Goal: Task Accomplishment & Management: Use online tool/utility

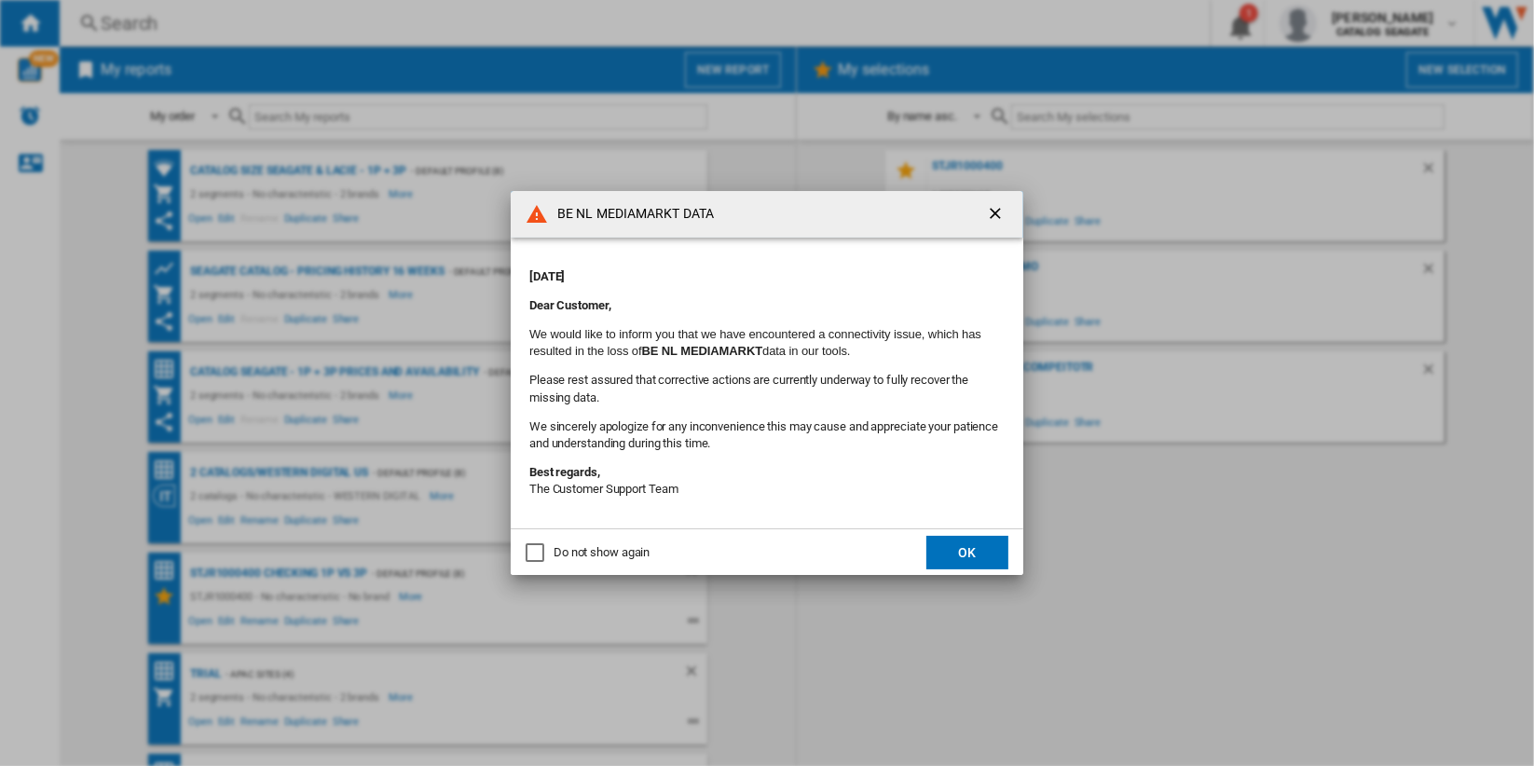
click at [987, 212] on ng-md-icon "getI18NText('BUTTONS.CLOSE_DIALOG')" at bounding box center [997, 215] width 22 height 22
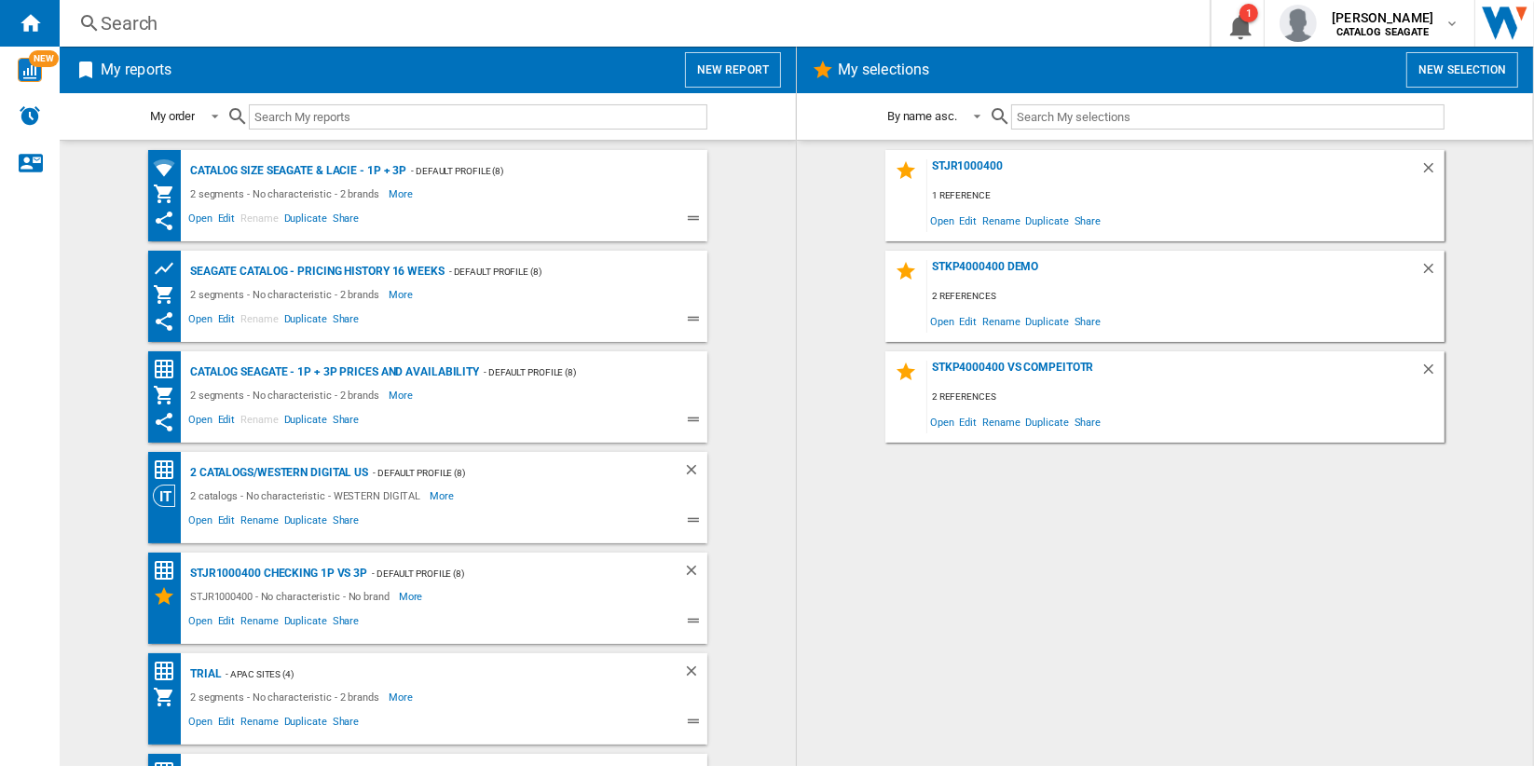
click at [751, 67] on button "New report" at bounding box center [733, 69] width 96 height 35
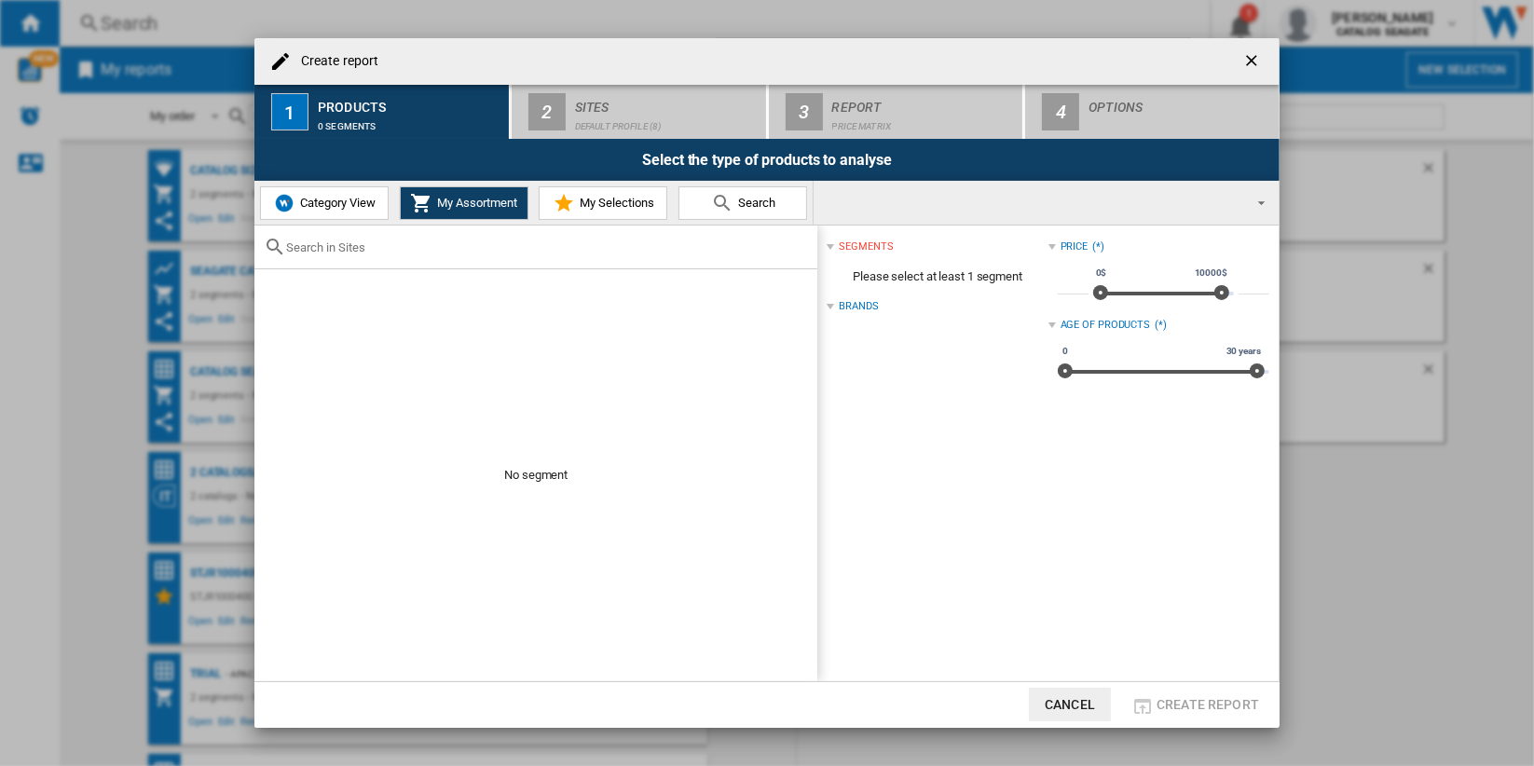
click at [337, 215] on button "Category View" at bounding box center [324, 203] width 129 height 34
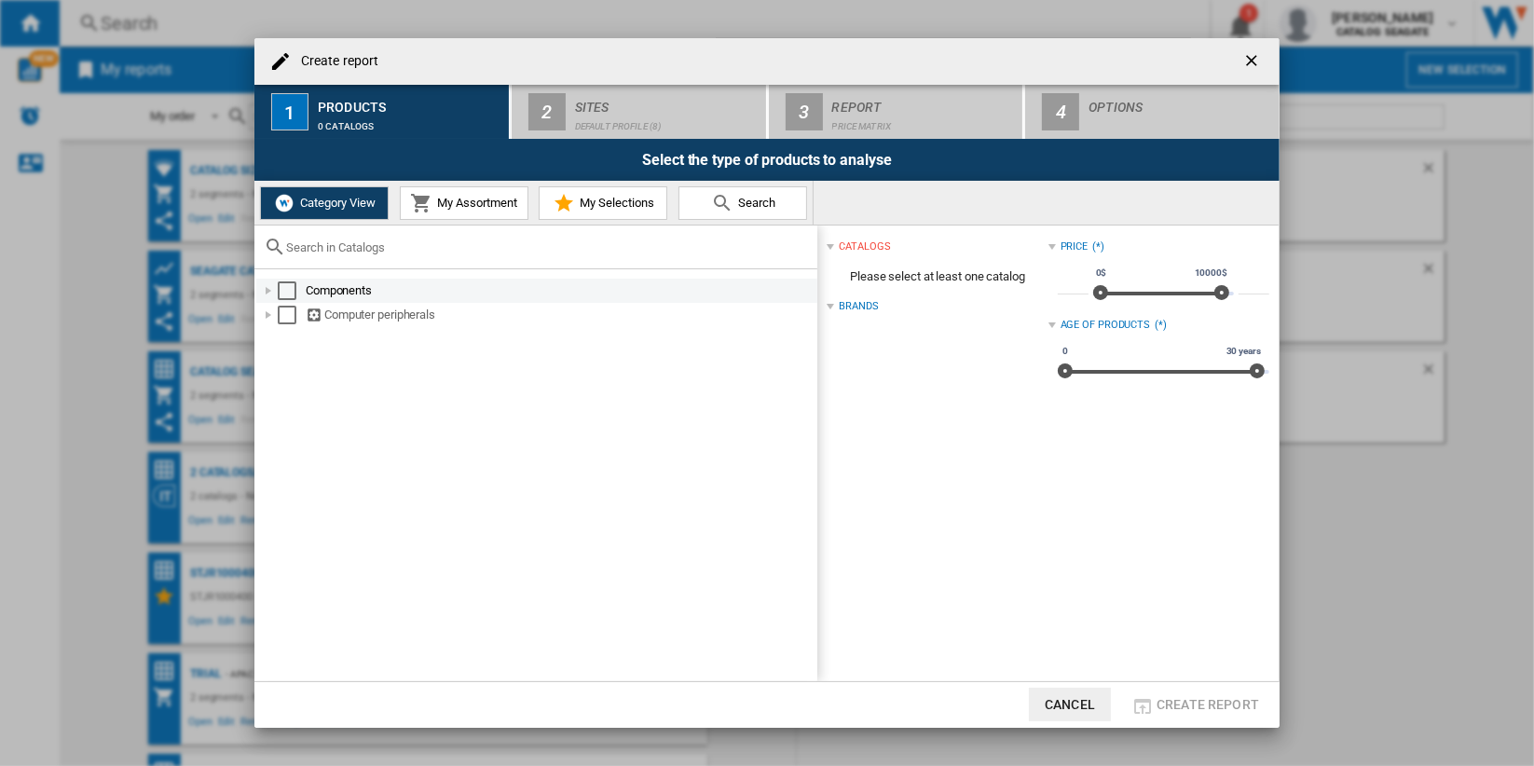
click at [283, 292] on div "Select" at bounding box center [287, 291] width 19 height 19
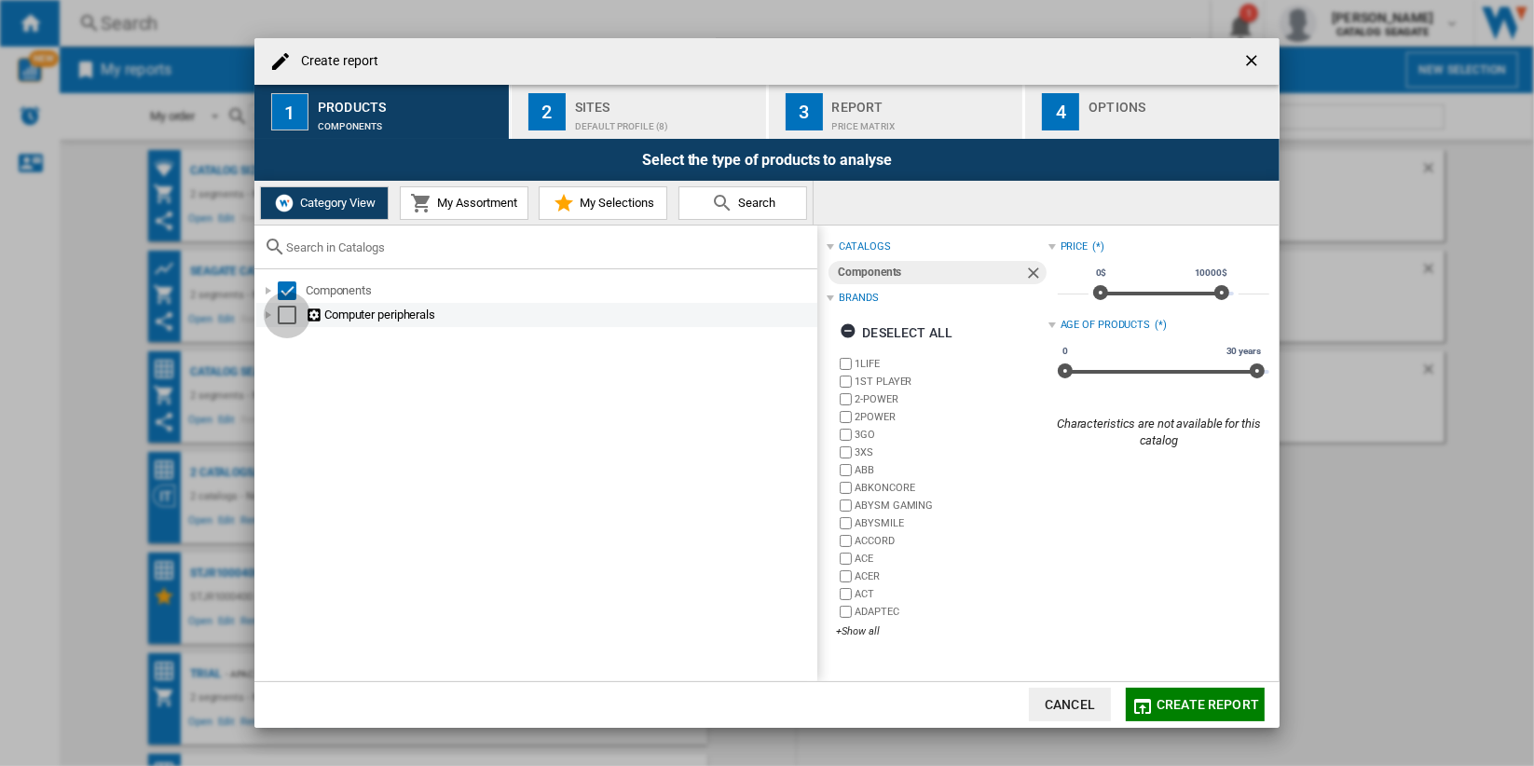
click at [285, 316] on div "Select" at bounding box center [287, 315] width 19 height 19
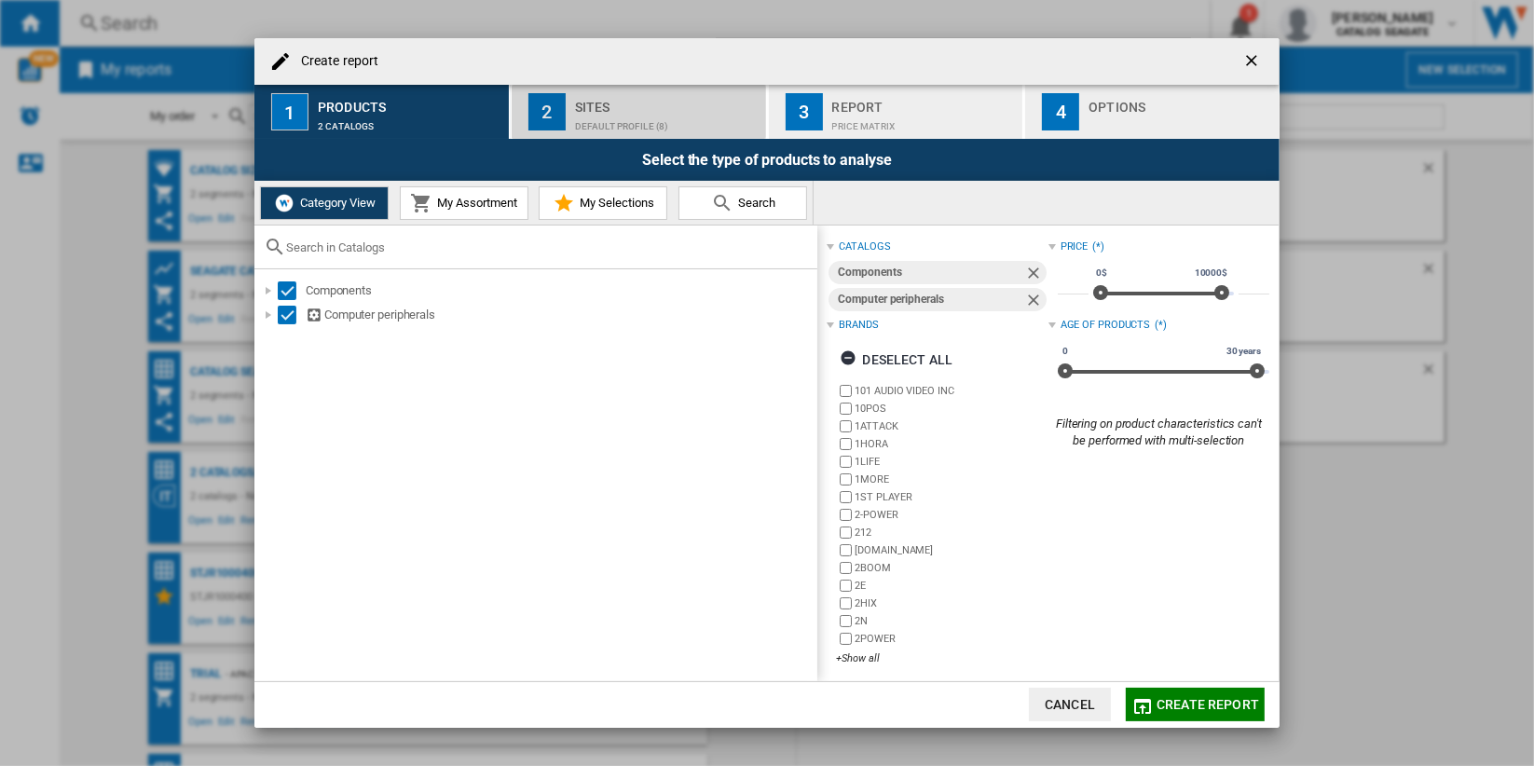
click at [635, 124] on div "Default profile (8)" at bounding box center [667, 122] width 184 height 20
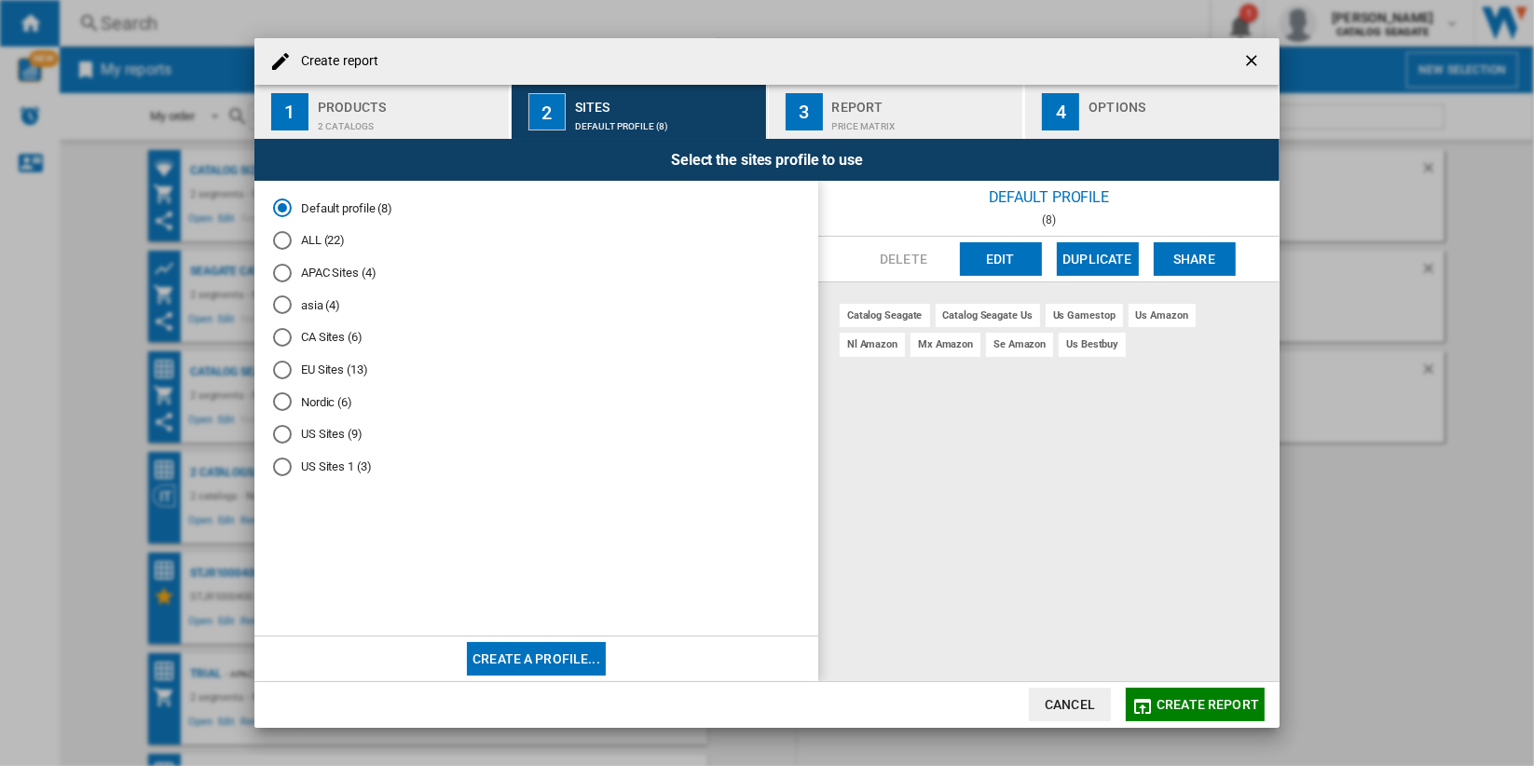
click at [323, 237] on md-radio-button "ALL (22)" at bounding box center [536, 241] width 527 height 18
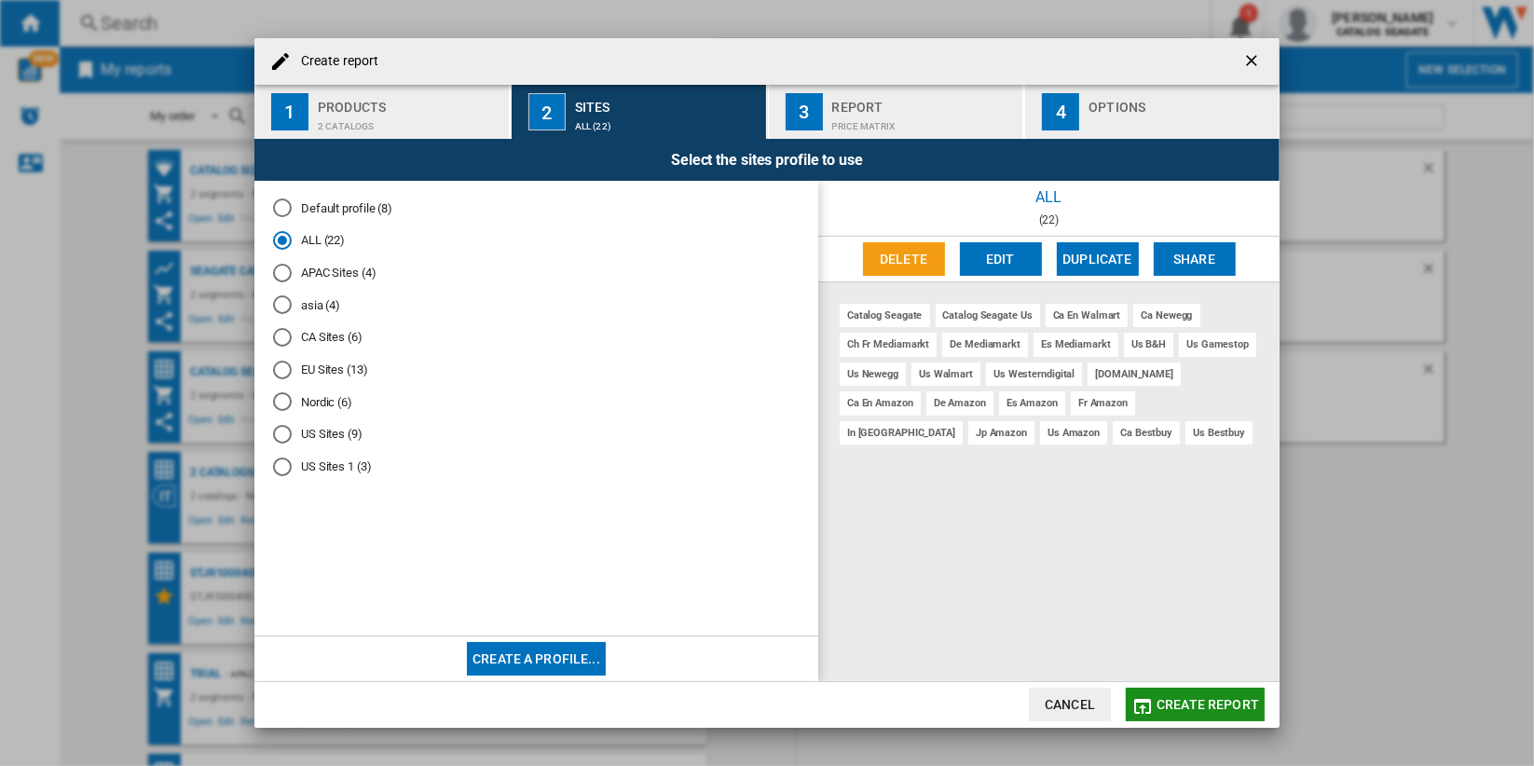
click at [1222, 695] on button "Create report" at bounding box center [1195, 705] width 139 height 34
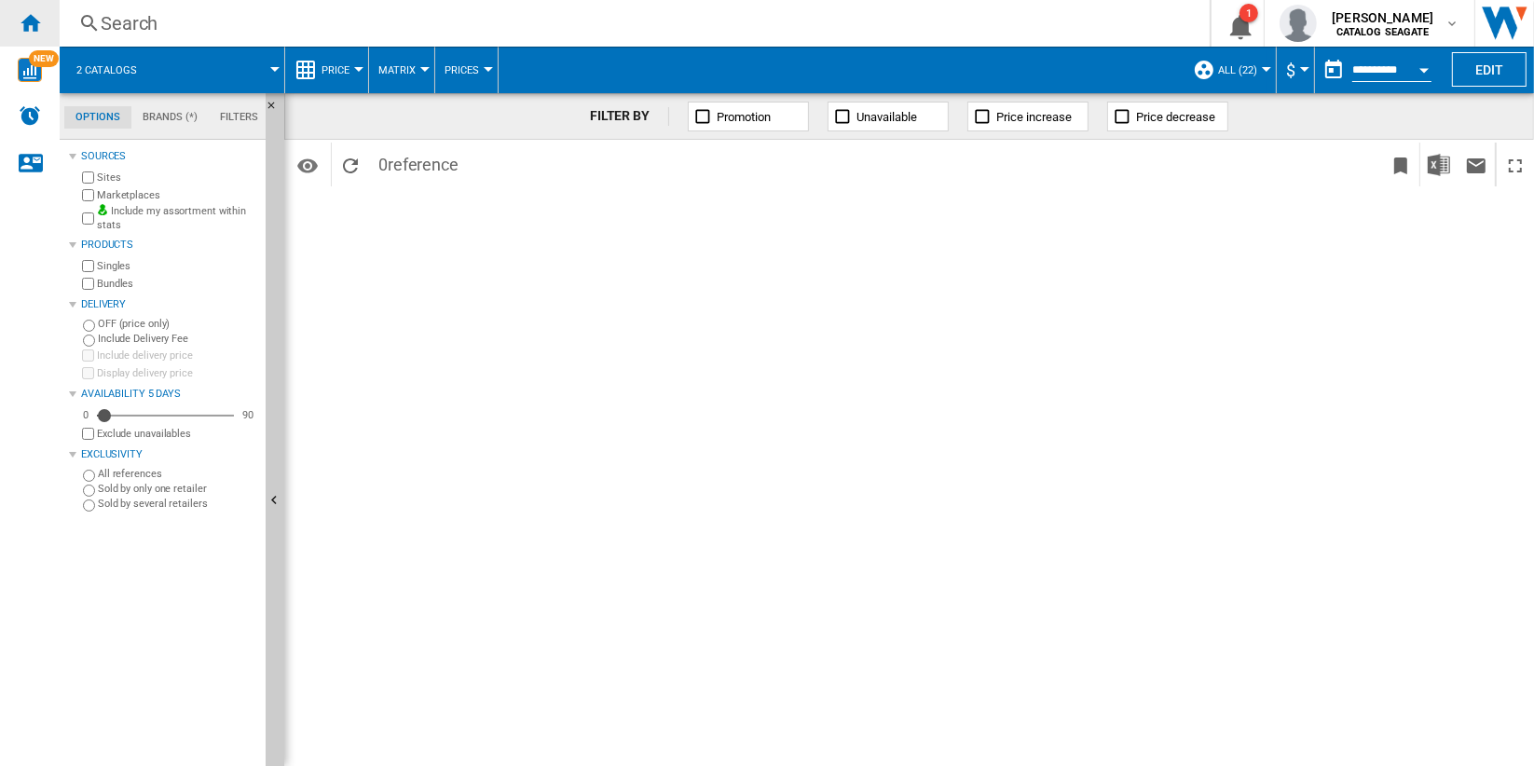
click at [25, 23] on ng-md-icon "Home" at bounding box center [30, 22] width 22 height 22
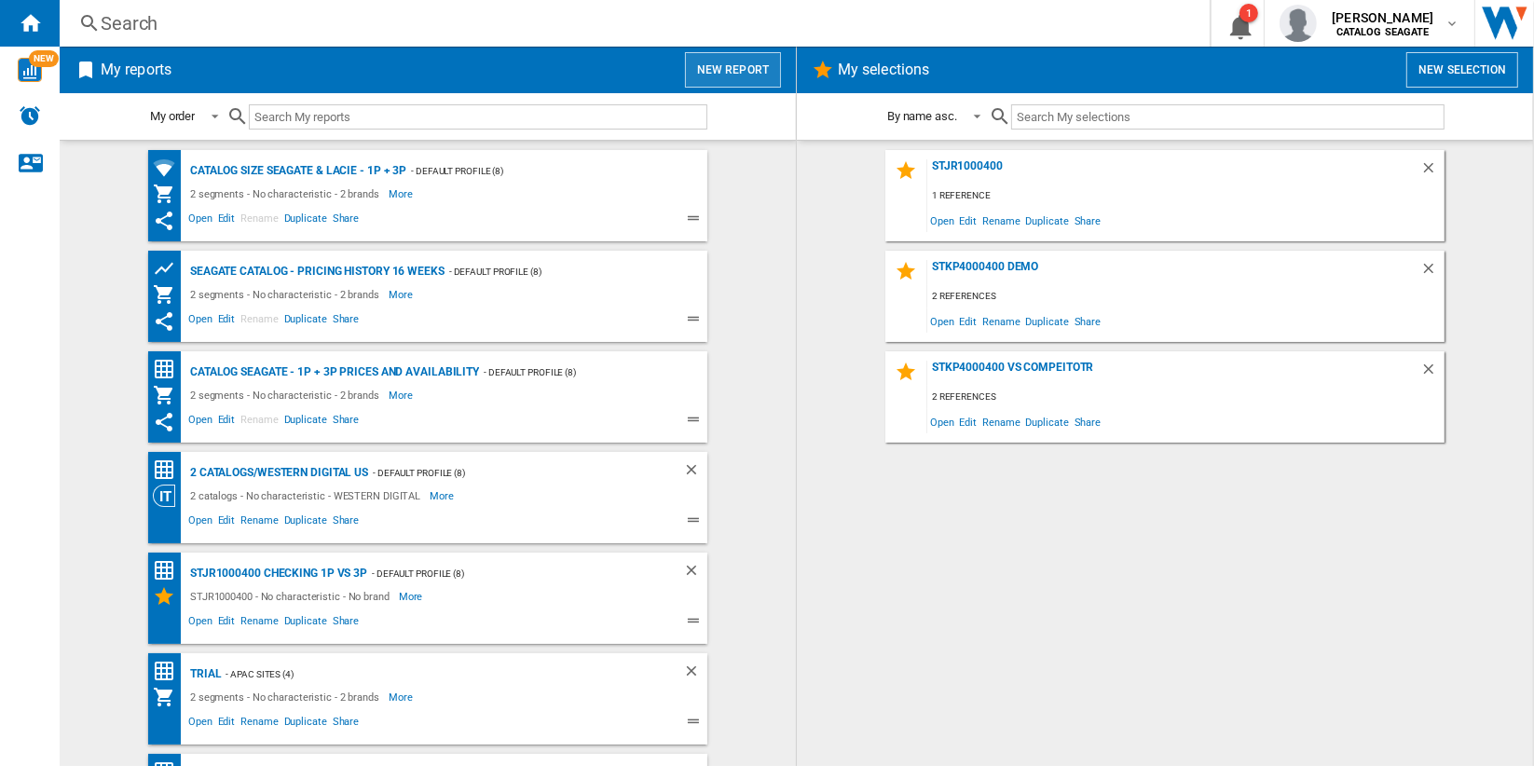
click at [719, 72] on button "New report" at bounding box center [733, 69] width 96 height 35
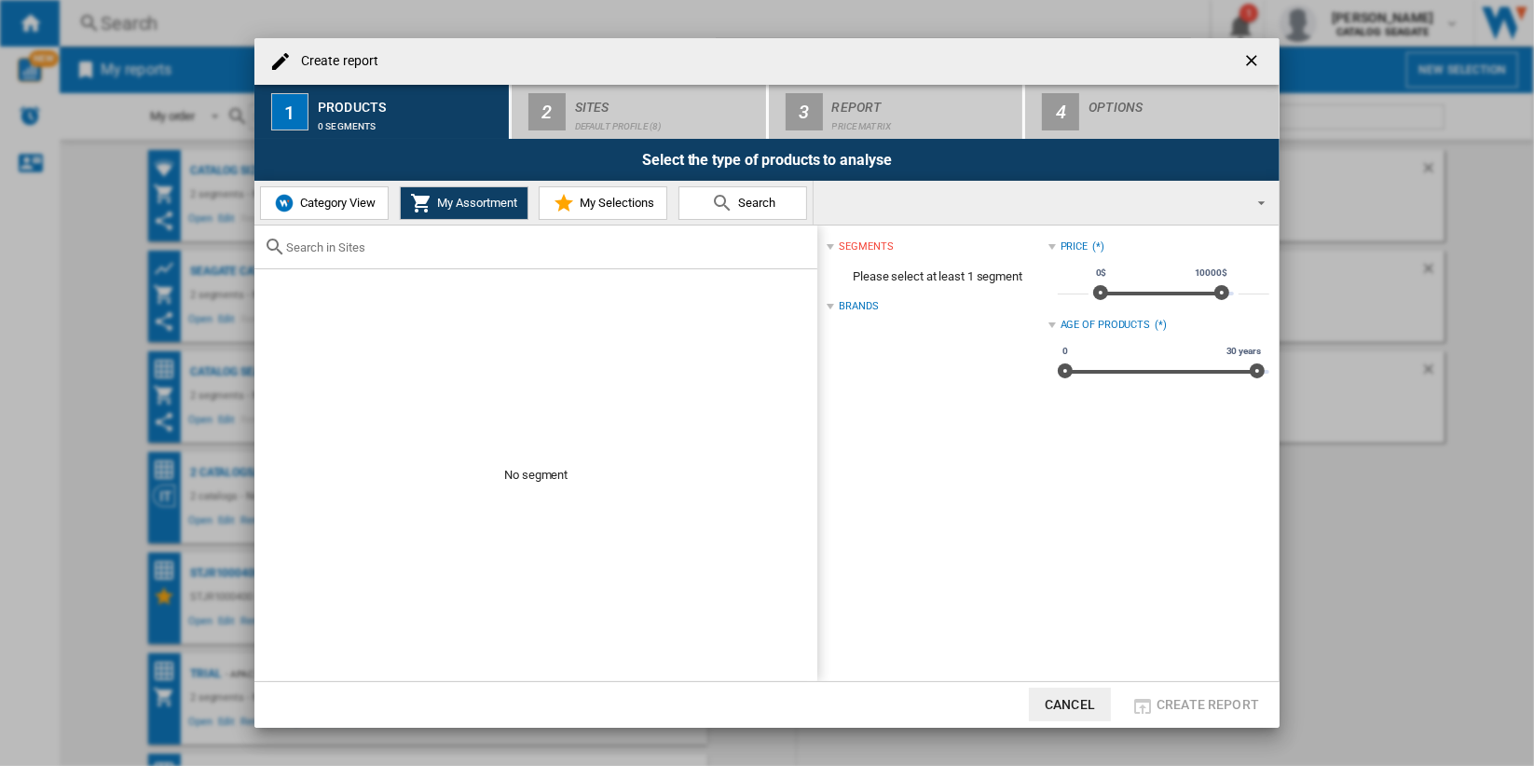
click at [360, 207] on span "Category View" at bounding box center [336, 203] width 80 height 14
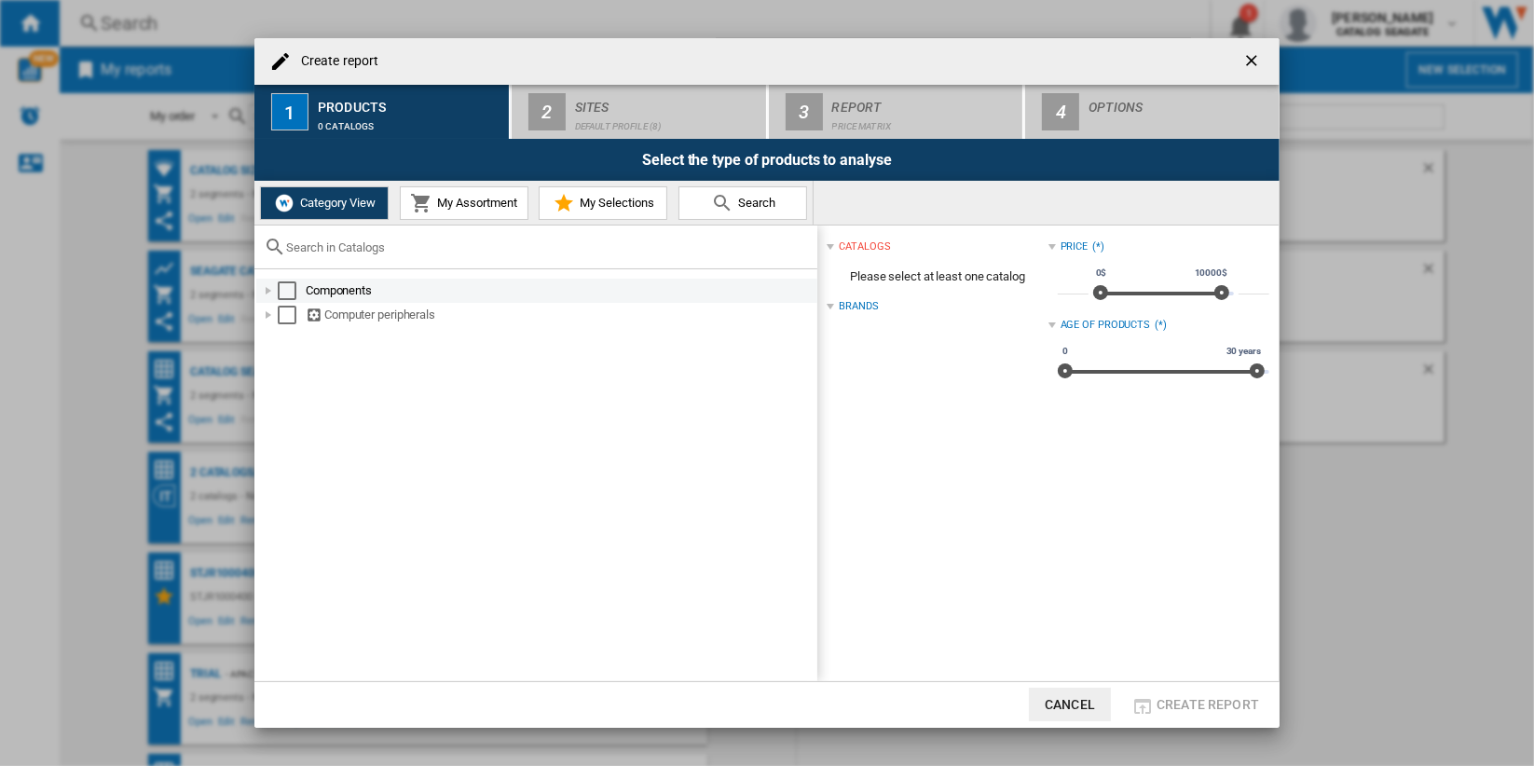
click at [285, 288] on div "Select" at bounding box center [287, 291] width 19 height 19
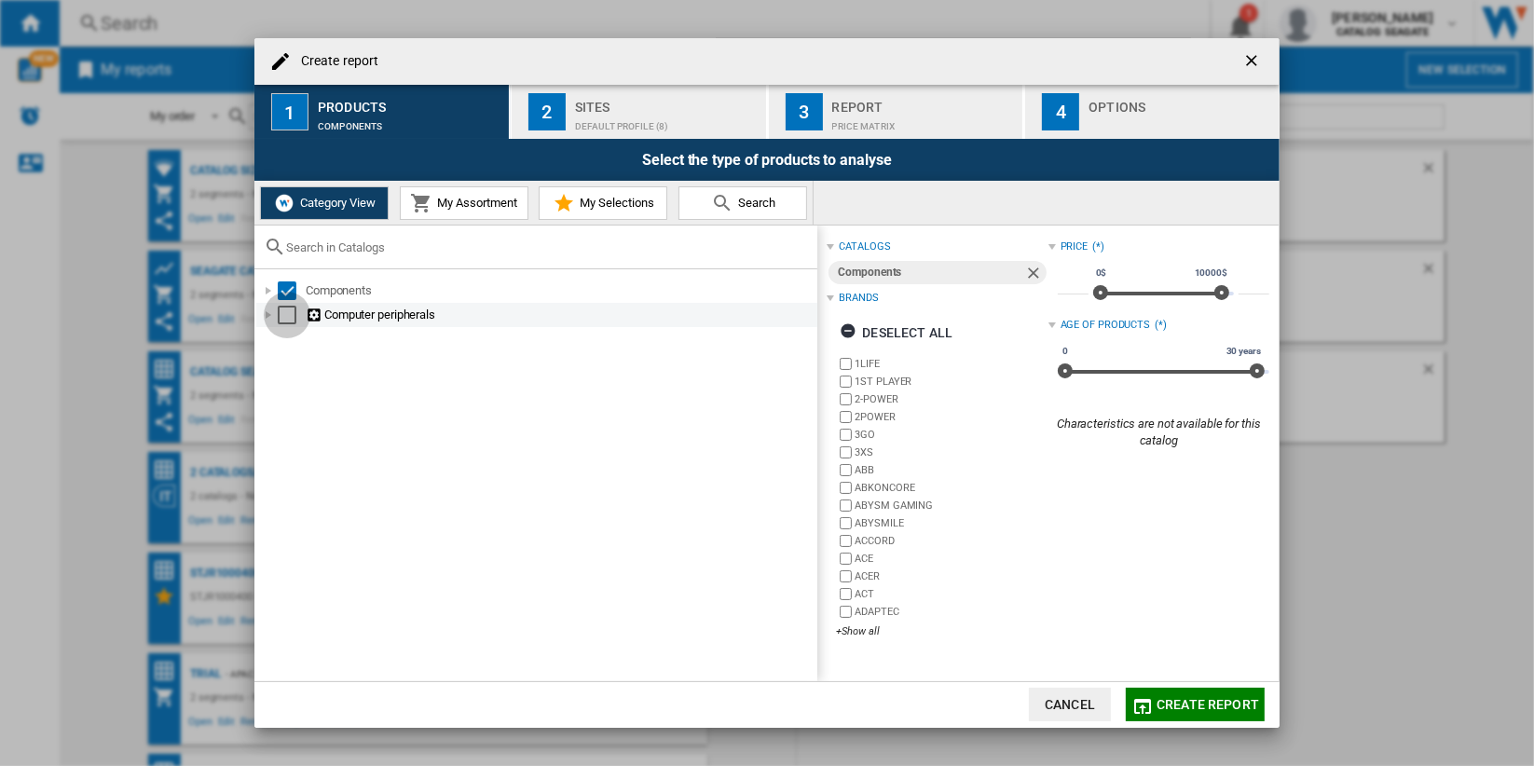
click at [286, 319] on div "Select" at bounding box center [287, 315] width 19 height 19
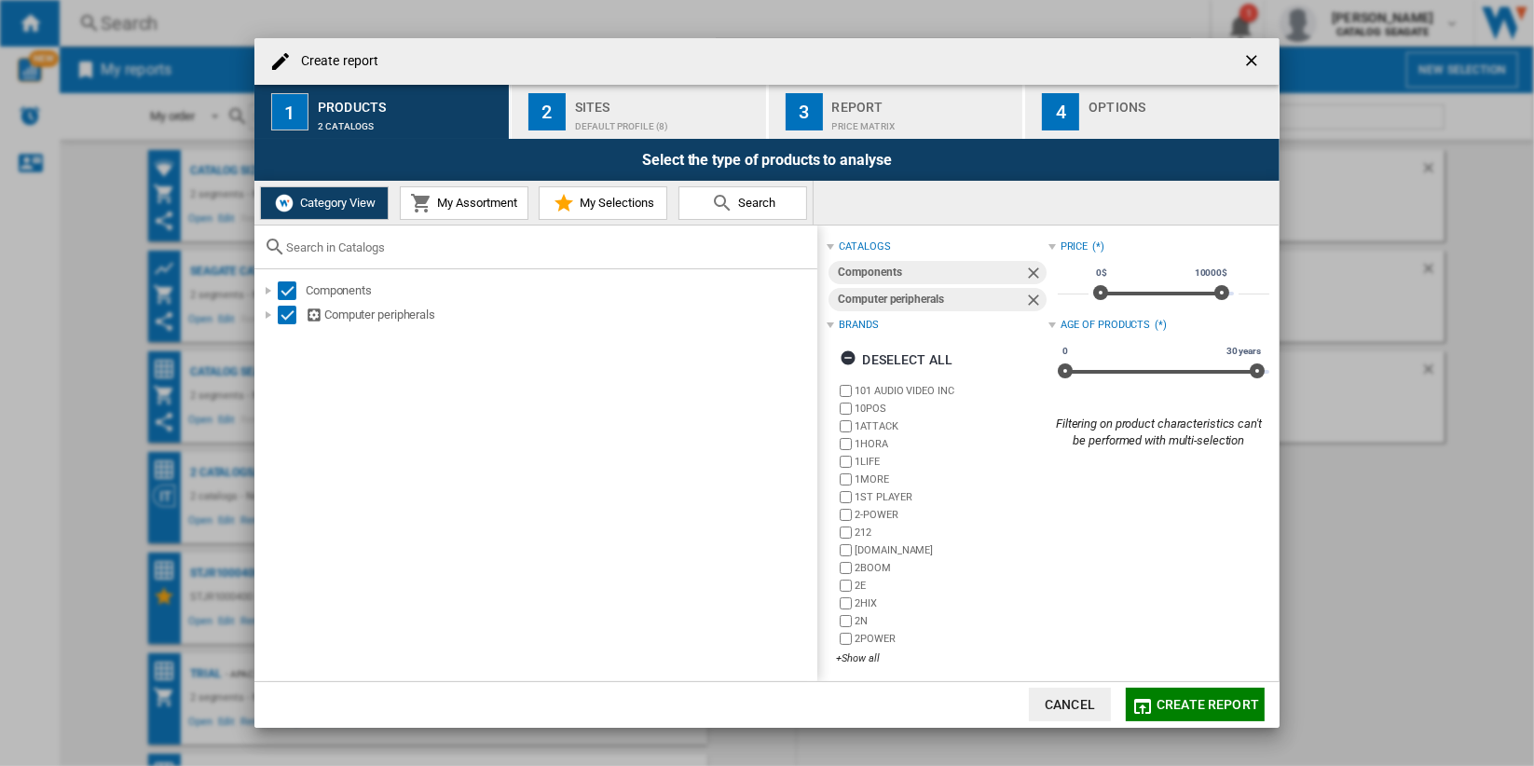
click at [1225, 704] on span "Create report" at bounding box center [1208, 704] width 103 height 15
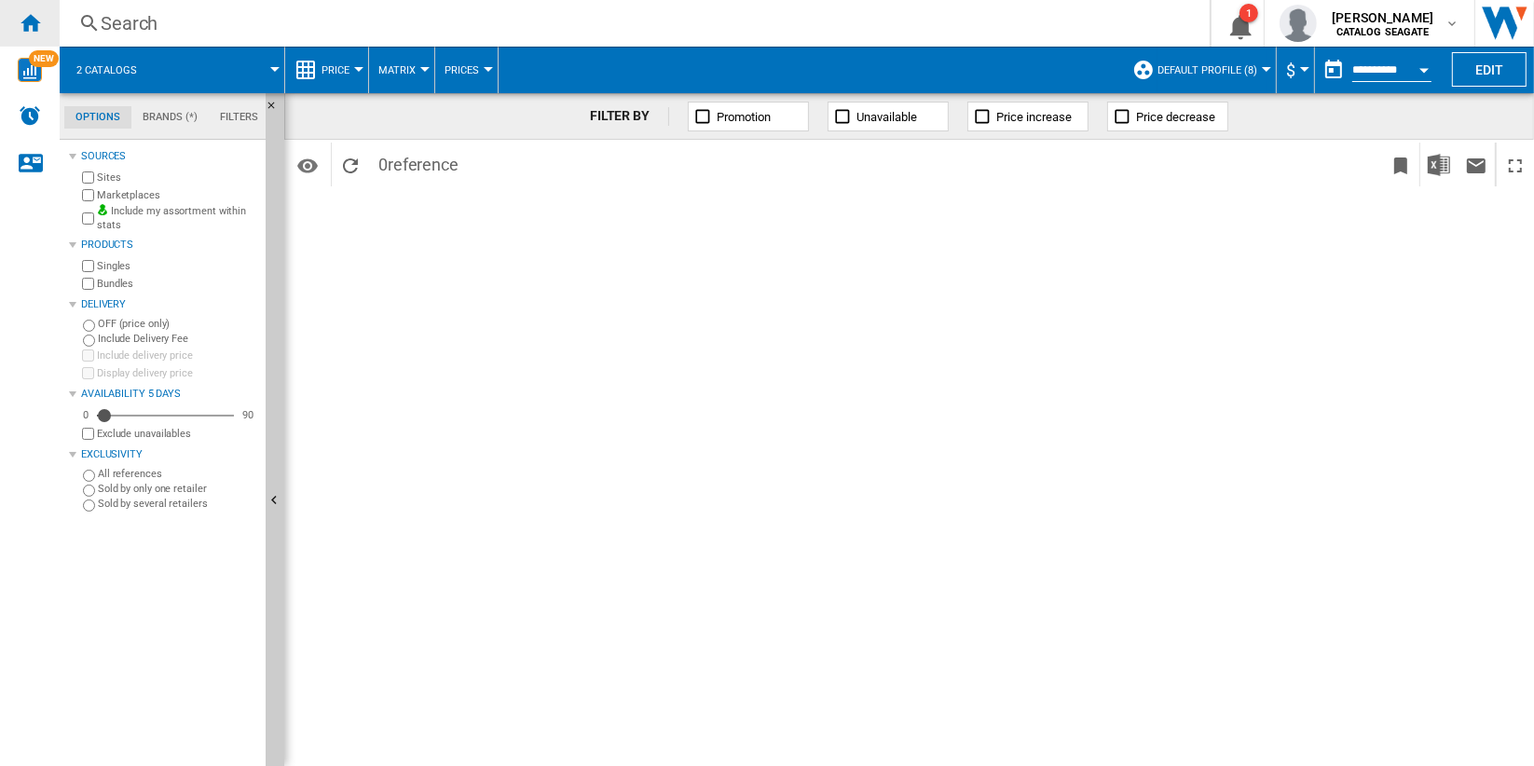
click at [45, 20] on div "Home" at bounding box center [30, 23] width 60 height 47
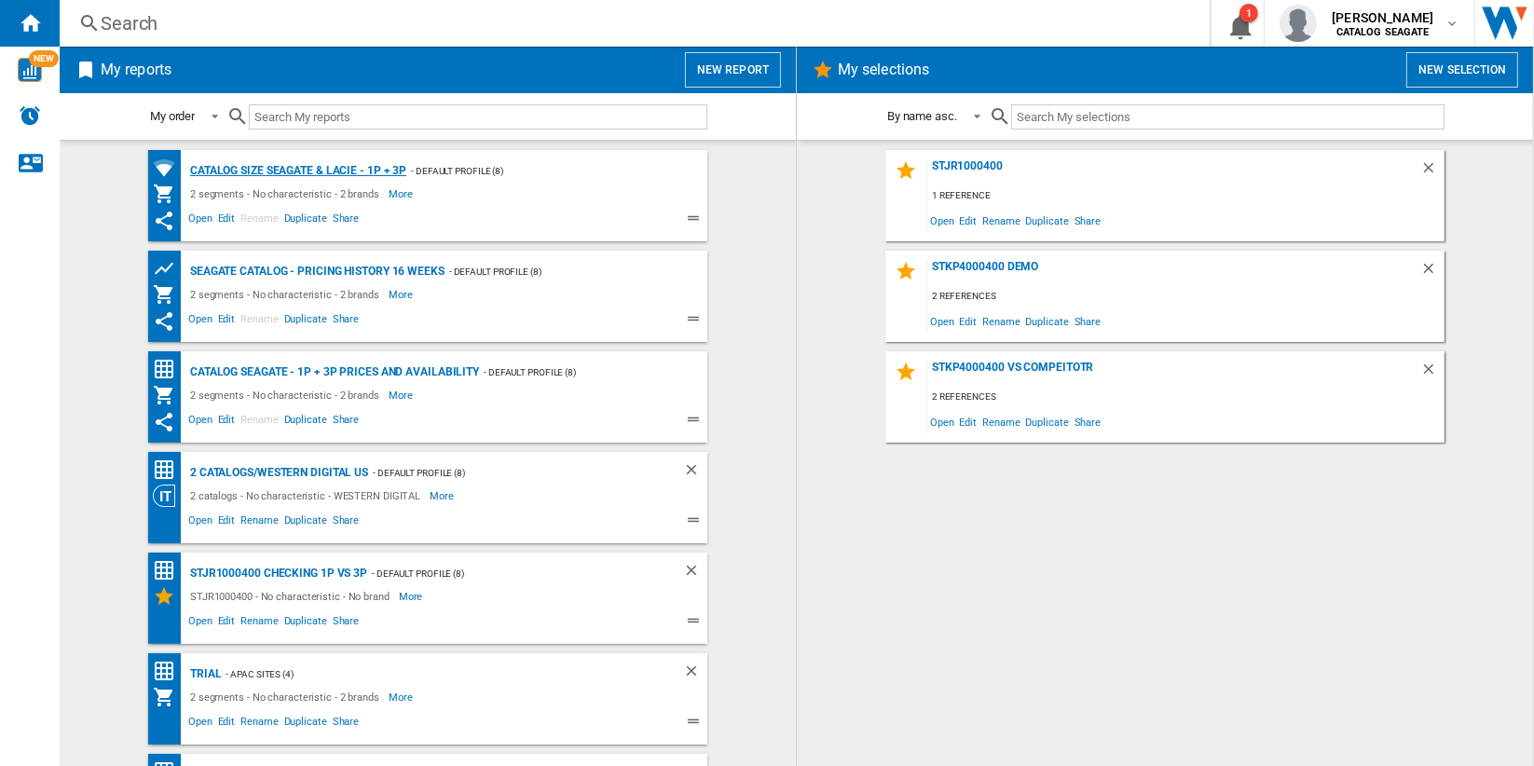
click at [296, 169] on div "Catalog size Seagate & LaCie - 1P + 3P" at bounding box center [296, 170] width 221 height 23
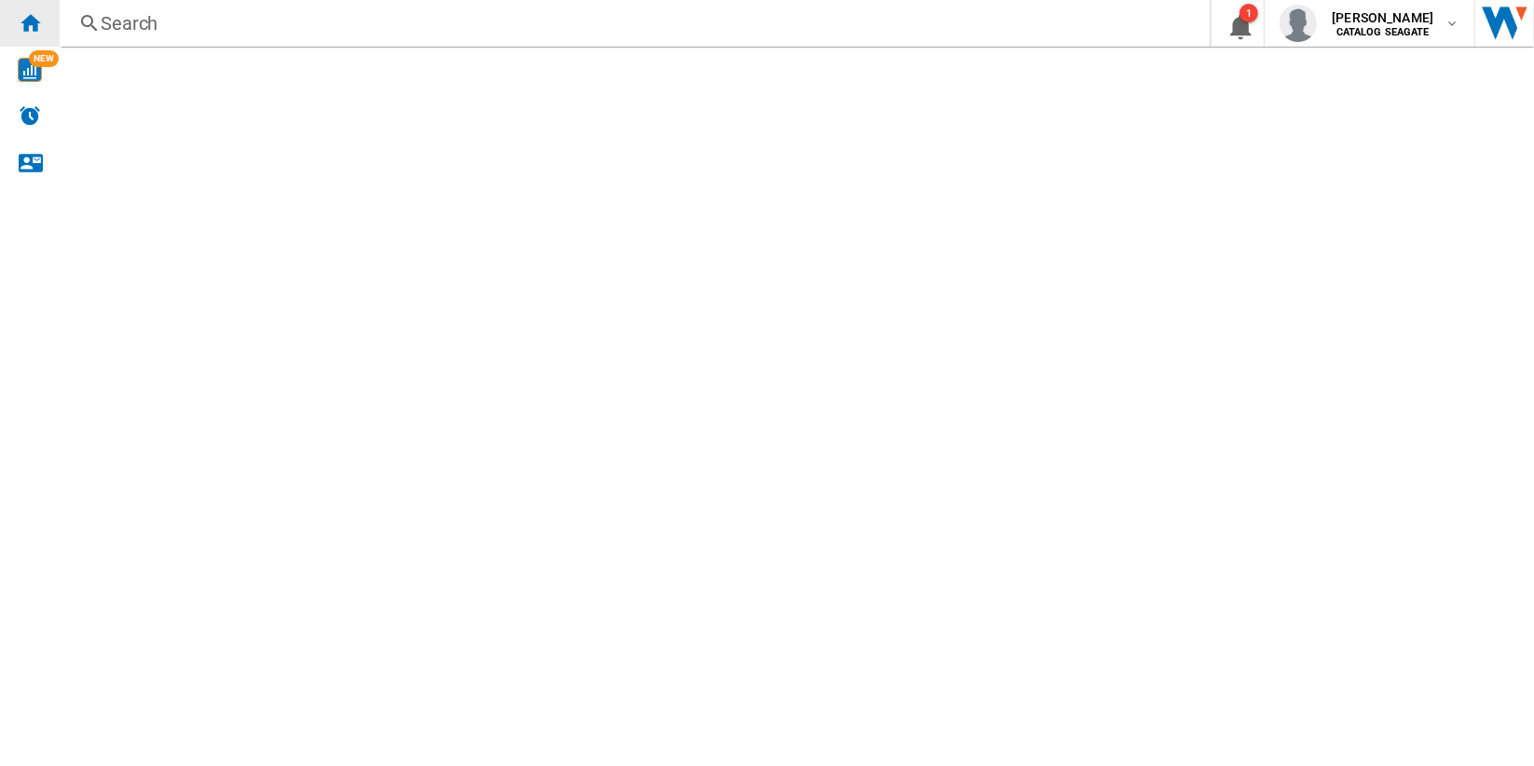
click at [33, 29] on ng-md-icon "Home" at bounding box center [30, 22] width 22 height 22
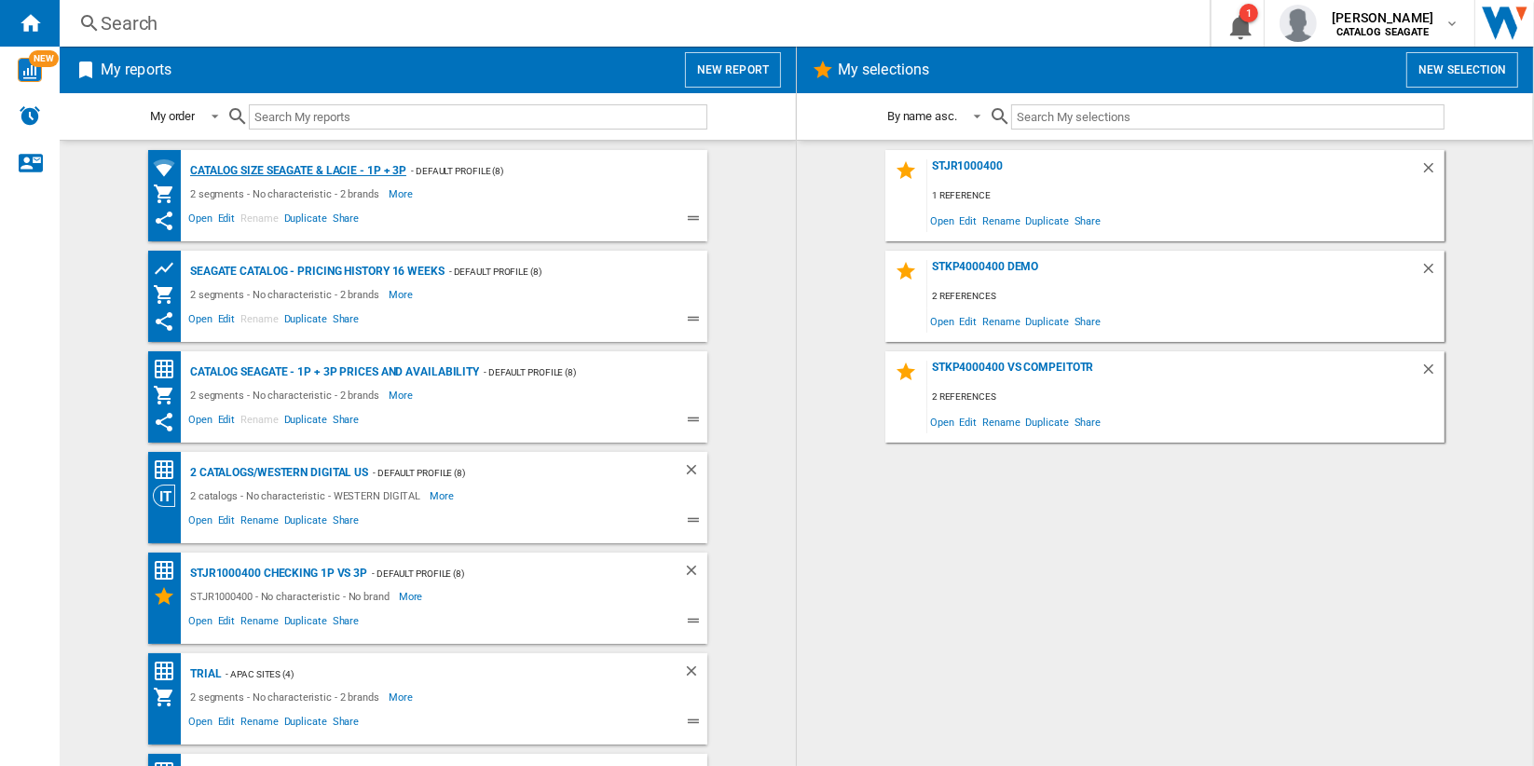
click at [314, 171] on div "Catalog size Seagate & LaCie - 1P + 3P" at bounding box center [296, 170] width 221 height 23
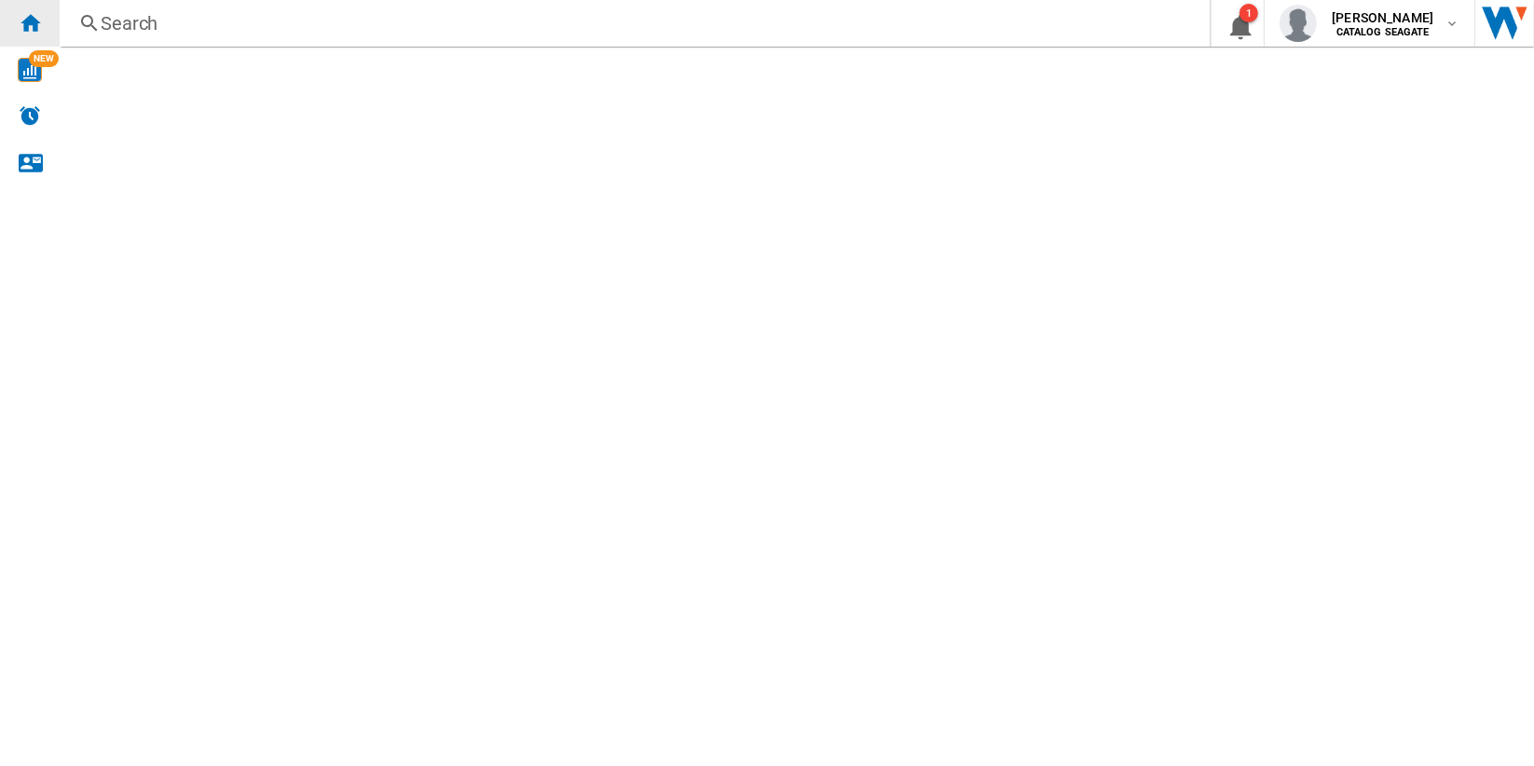
click at [24, 28] on ng-md-icon "Home" at bounding box center [30, 22] width 22 height 22
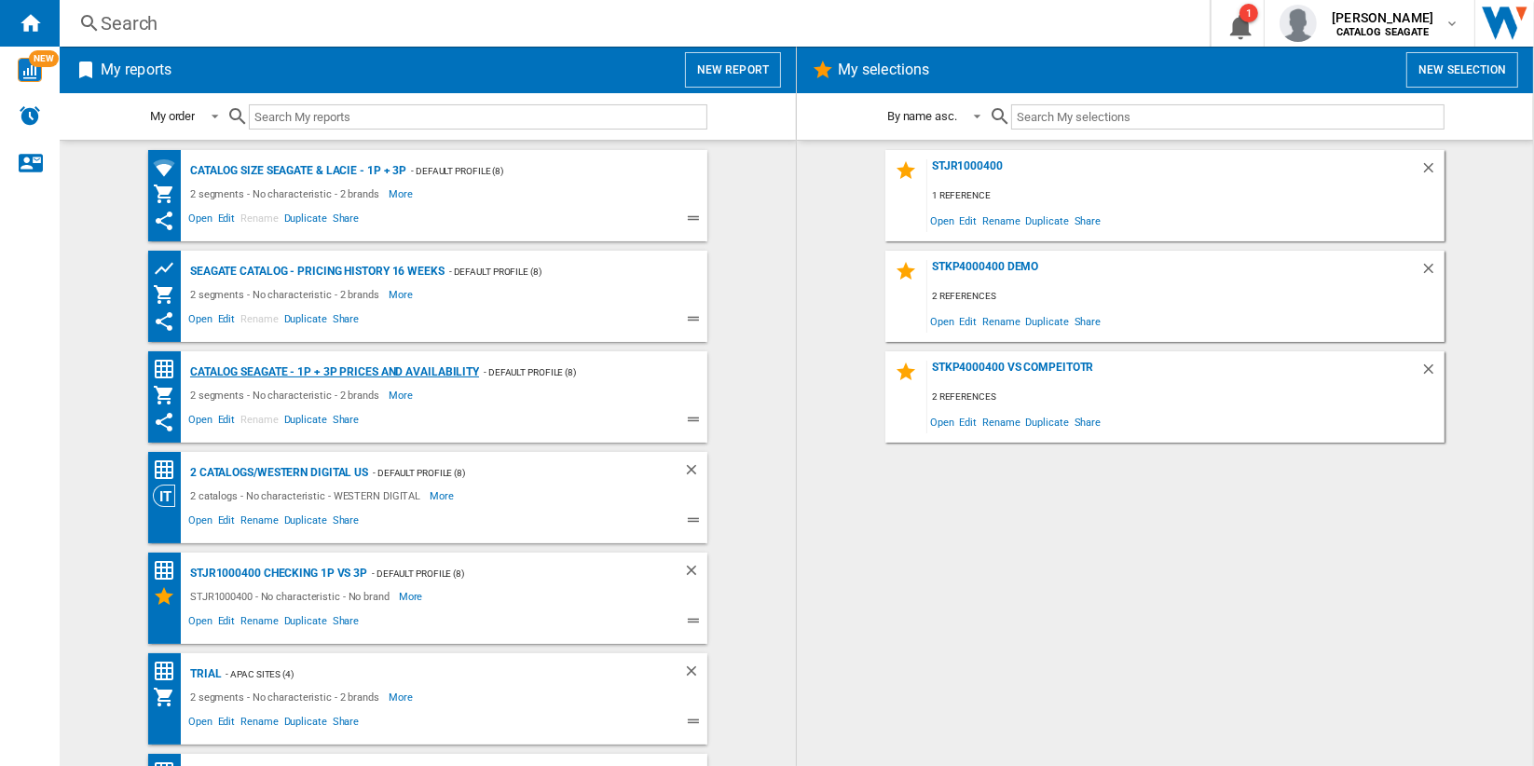
click at [323, 380] on div "Catalog Seagate - 1P + 3P prices and availability" at bounding box center [333, 372] width 294 height 23
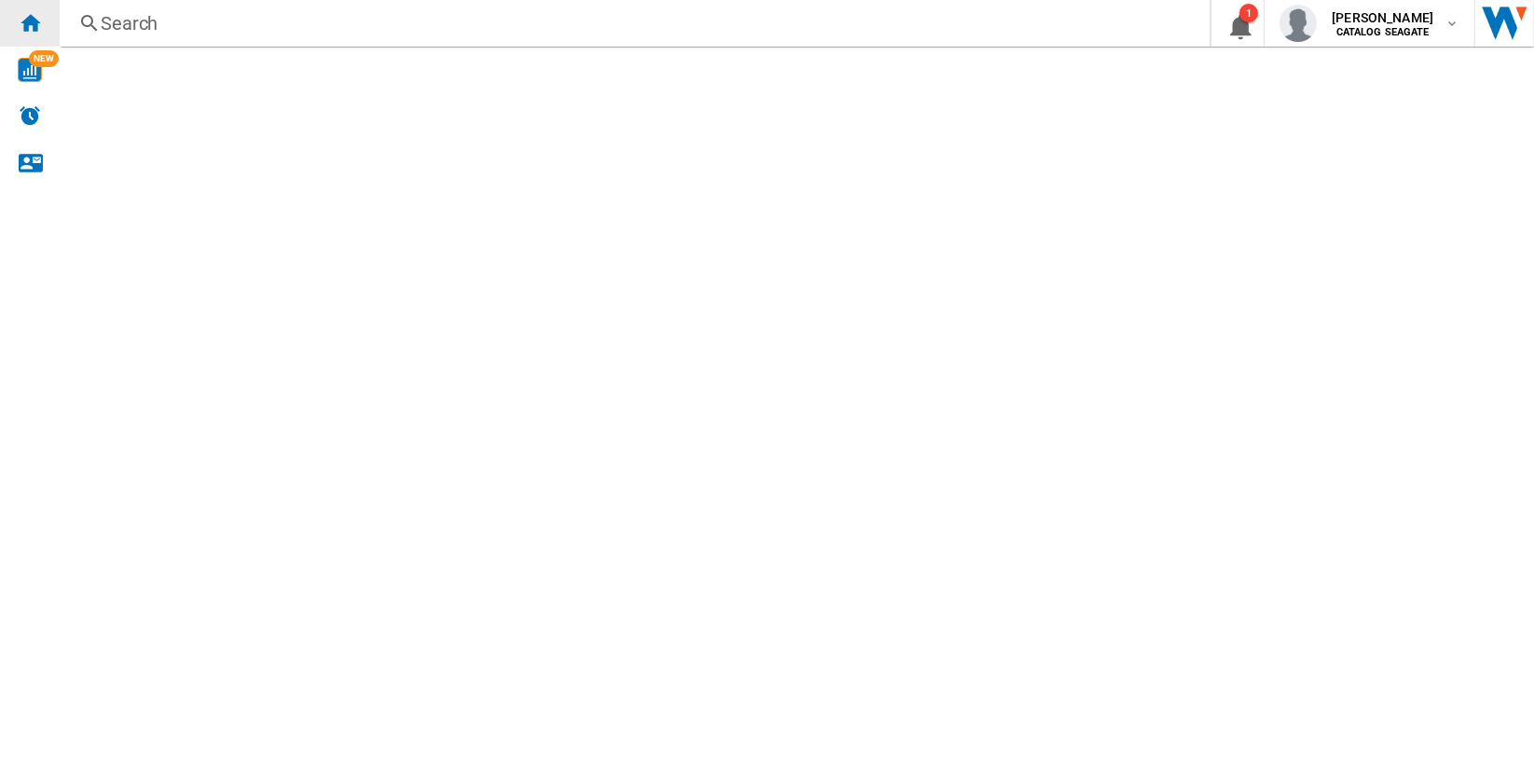
click at [34, 28] on ng-md-icon "Home" at bounding box center [30, 22] width 22 height 22
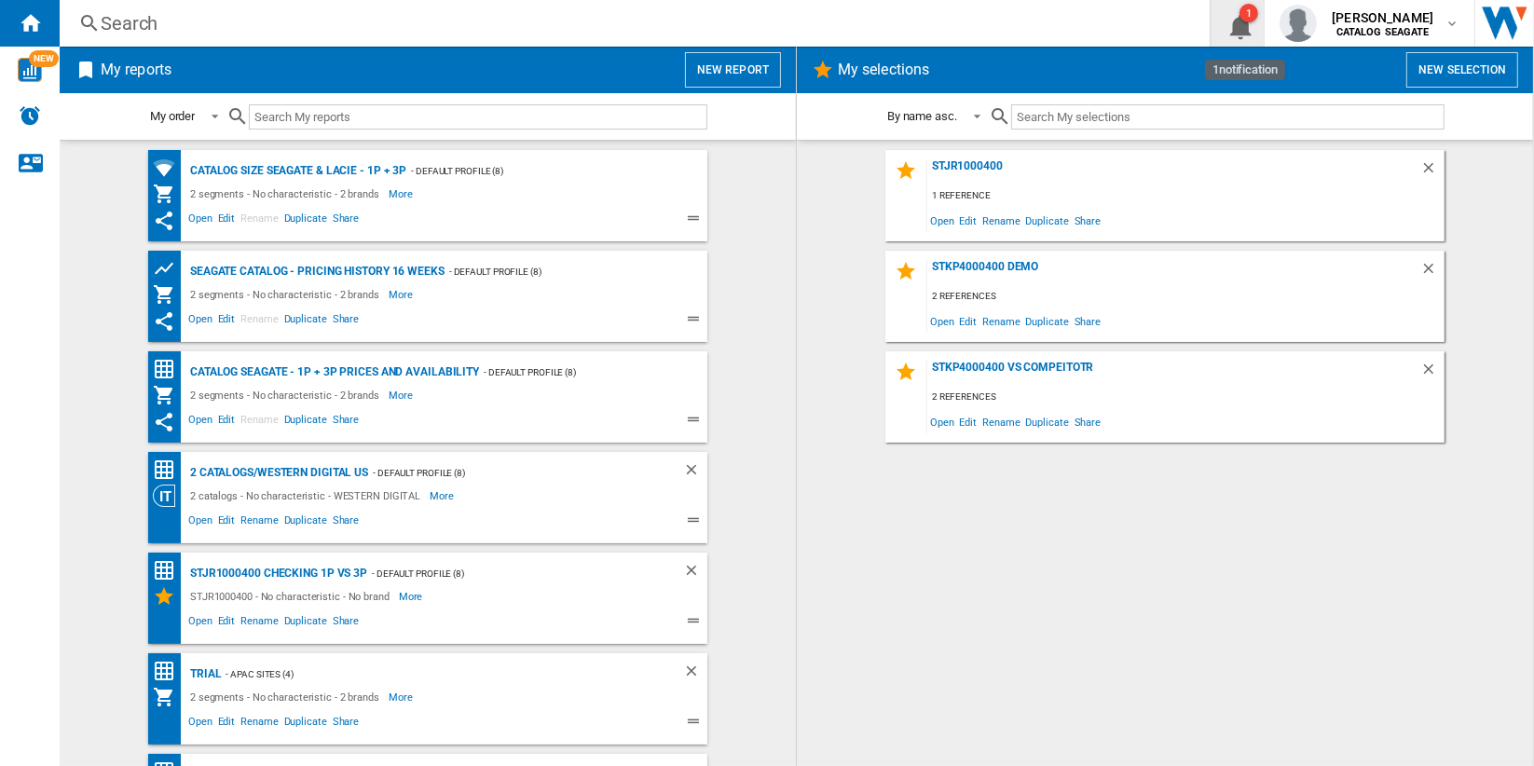
click at [1249, 22] on ng-md-icon "1\a notification" at bounding box center [1238, 23] width 22 height 23
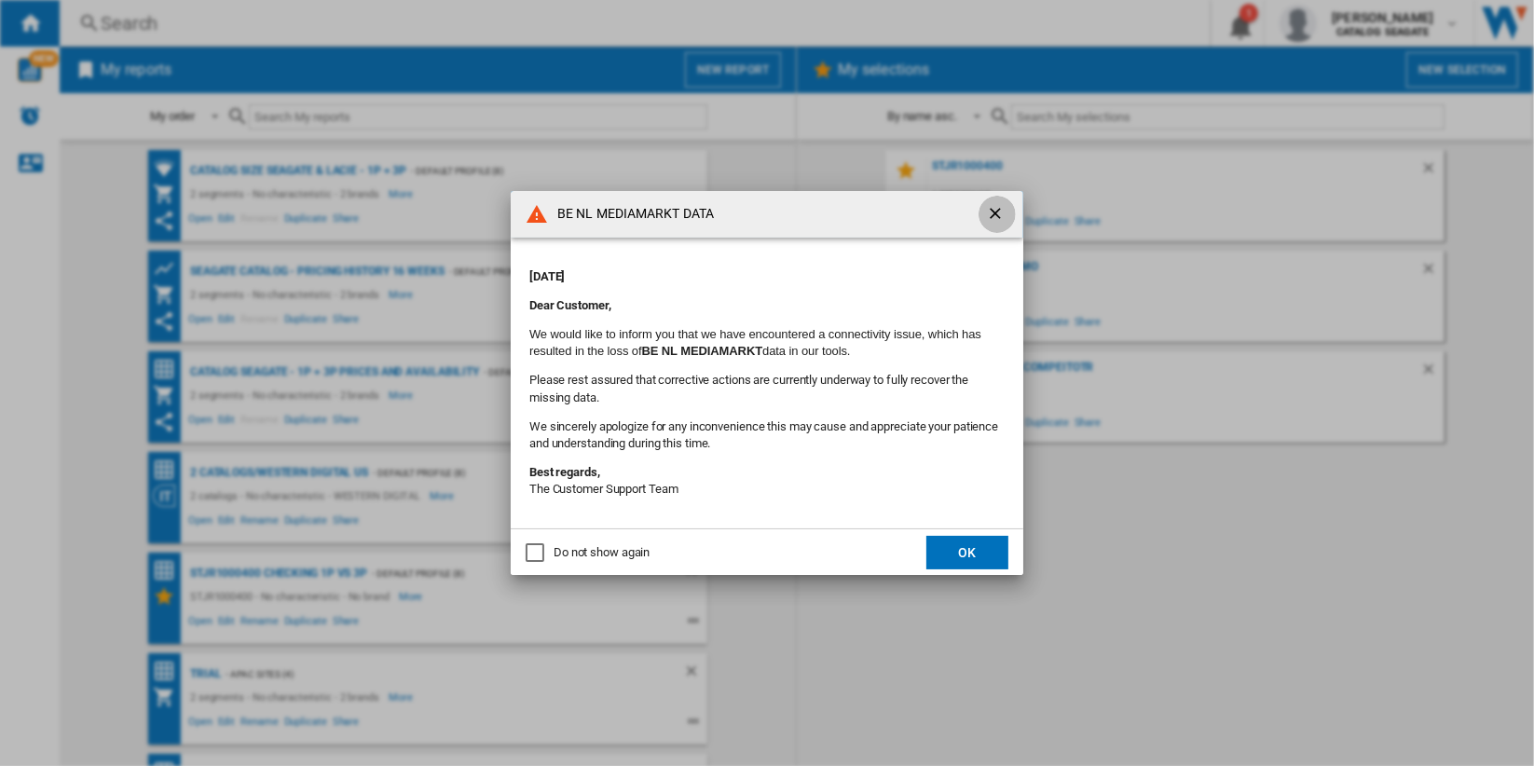
click at [996, 210] on ng-md-icon "getI18NText('BUTTONS.CLOSE_DIALOG')" at bounding box center [997, 215] width 22 height 22
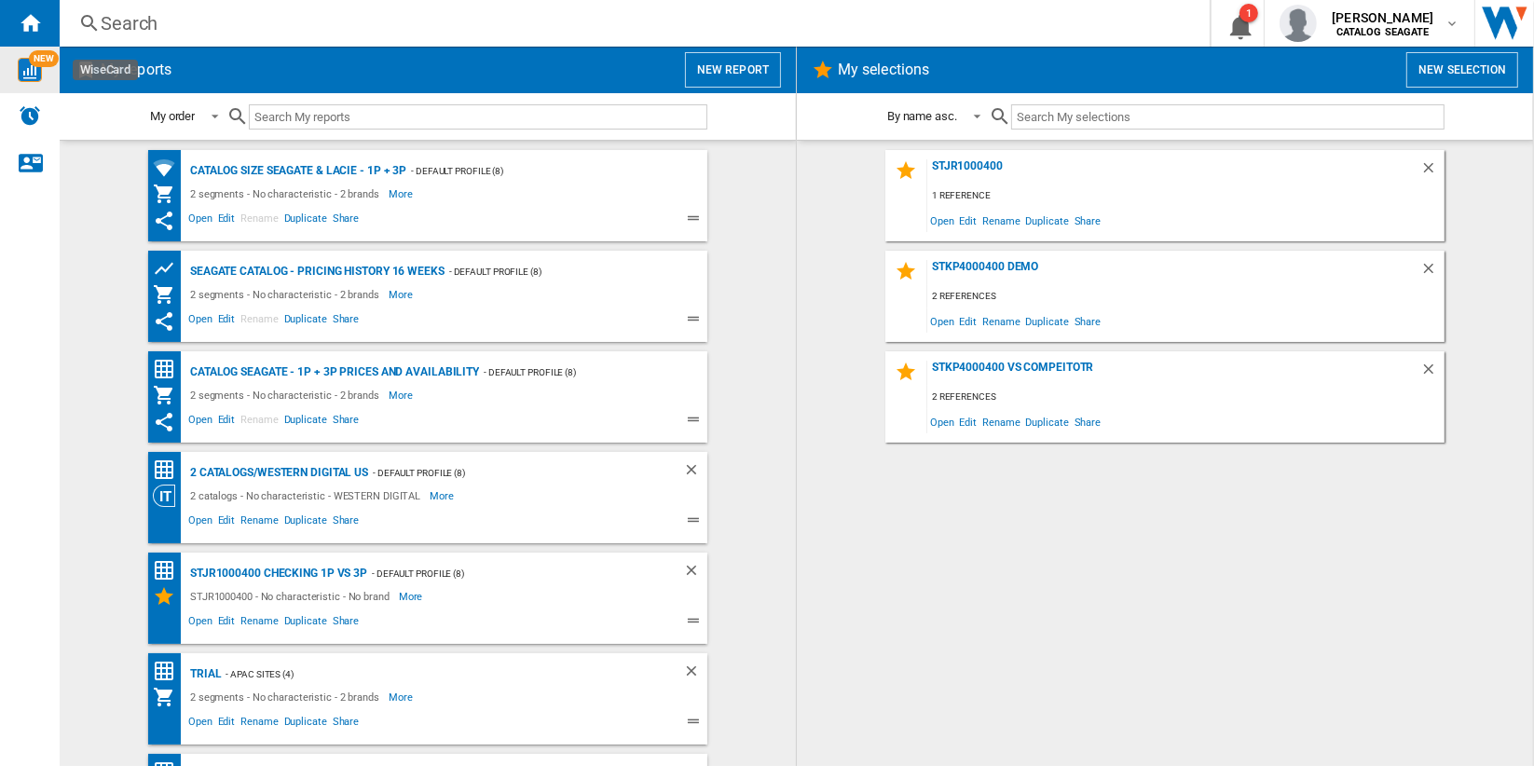
click at [22, 67] on img "WiseCard" at bounding box center [30, 70] width 24 height 24
click at [131, 34] on div "Search" at bounding box center [631, 23] width 1061 height 26
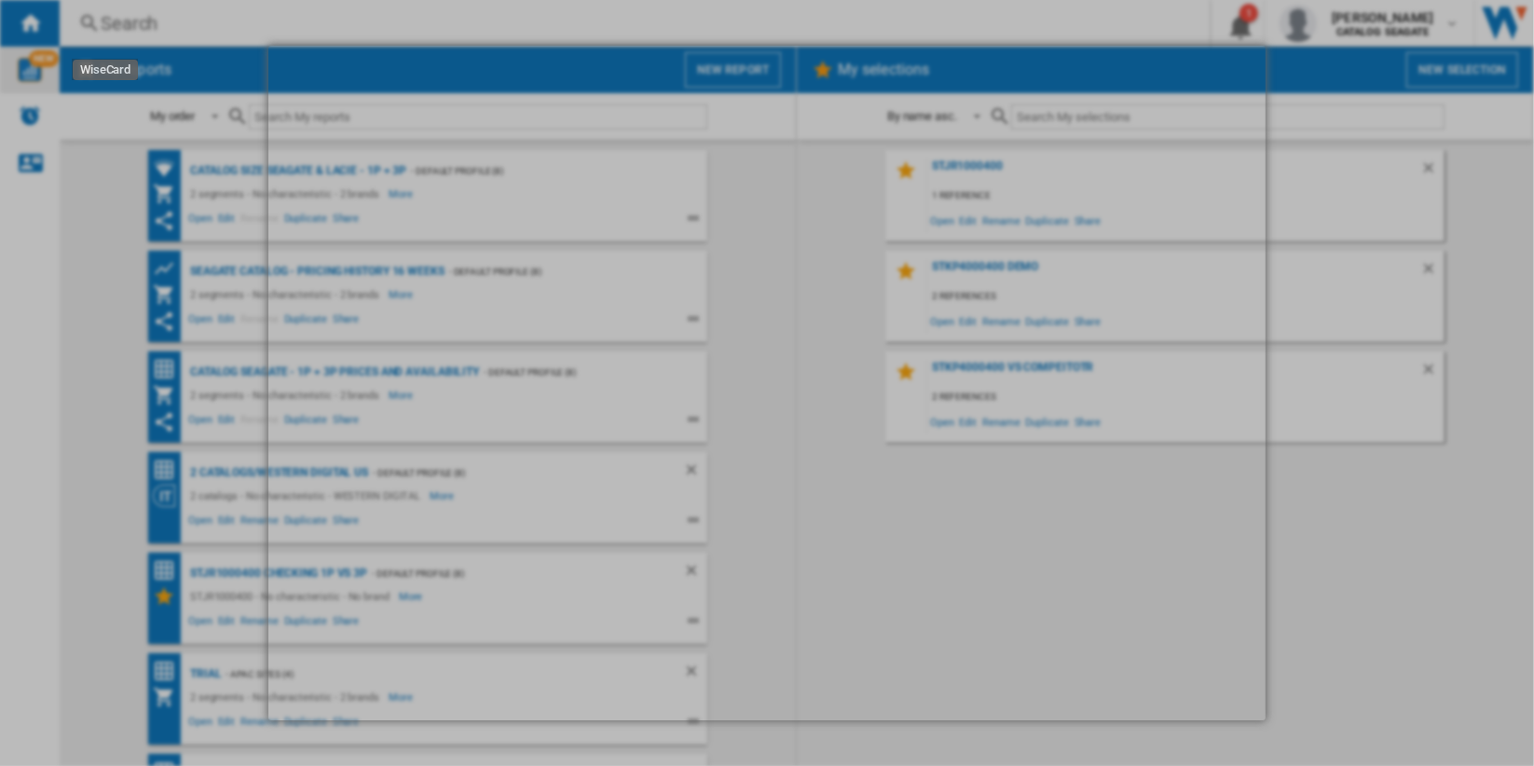
click at [138, 19] on div at bounding box center [767, 383] width 1534 height 766
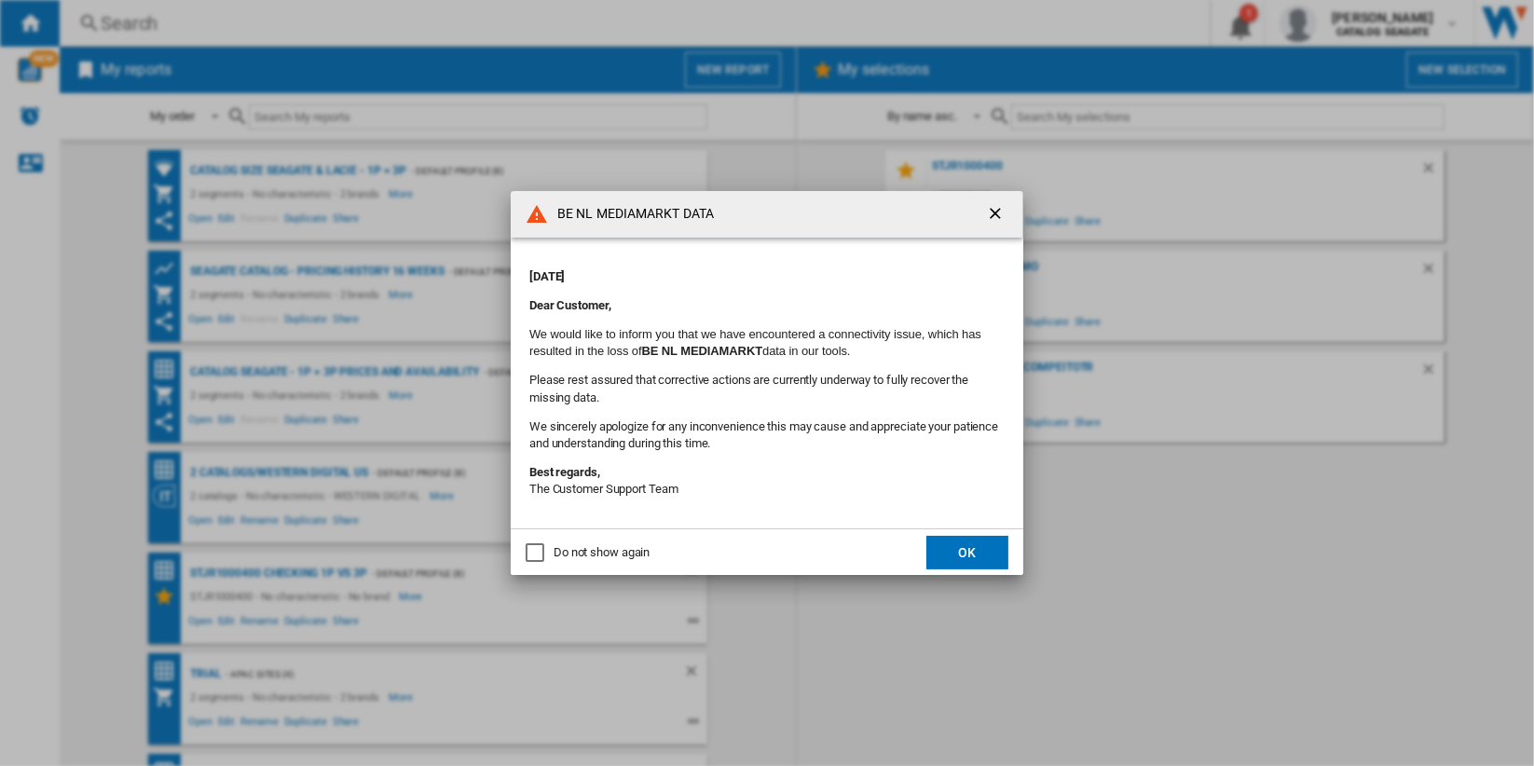
click at [989, 210] on ng-md-icon "getI18NText('BUTTONS.CLOSE_DIALOG')" at bounding box center [997, 215] width 22 height 22
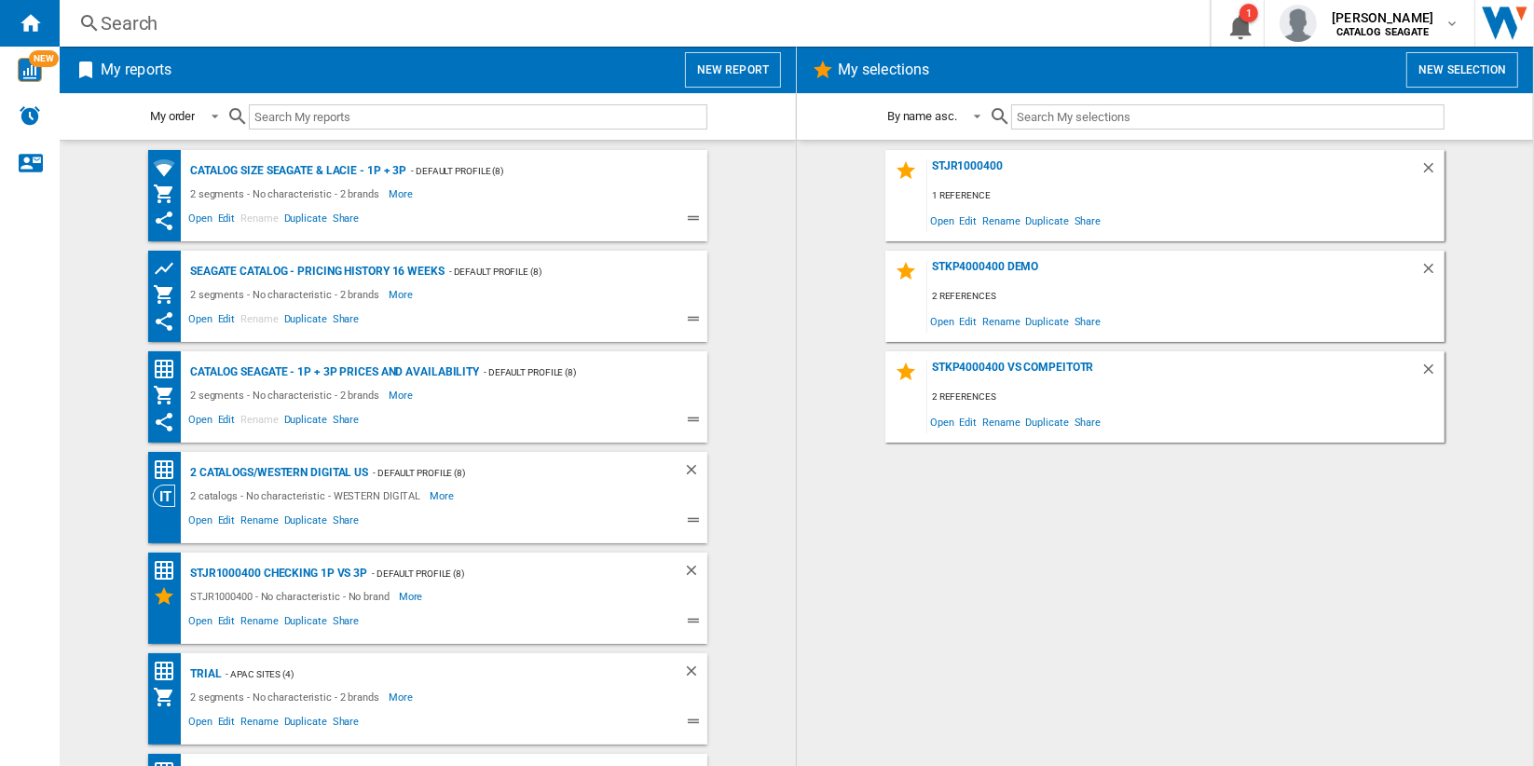
click at [152, 27] on div "Search" at bounding box center [631, 23] width 1061 height 26
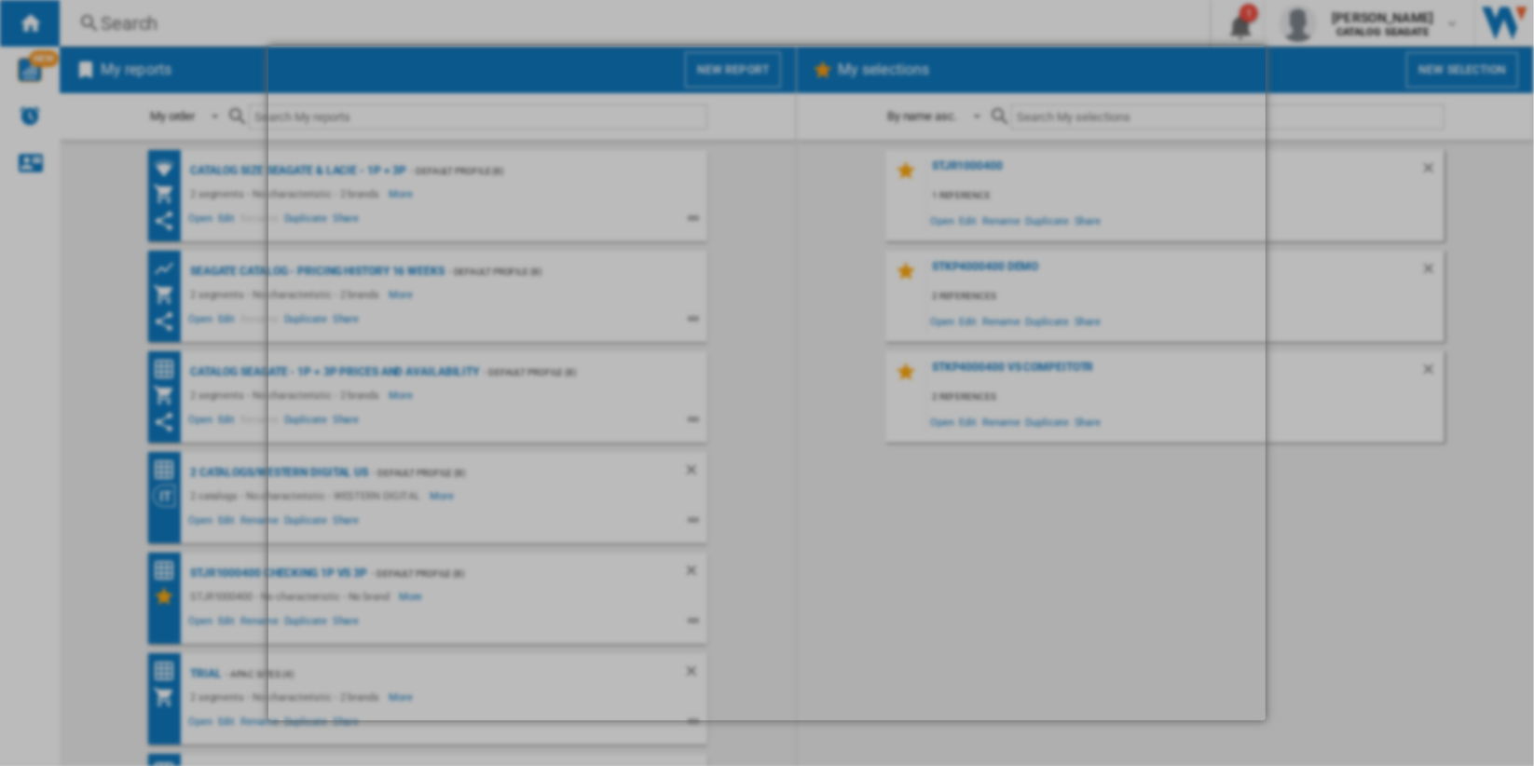
click at [1489, 31] on div at bounding box center [767, 383] width 1534 height 766
click at [1456, 35] on div at bounding box center [767, 383] width 1534 height 766
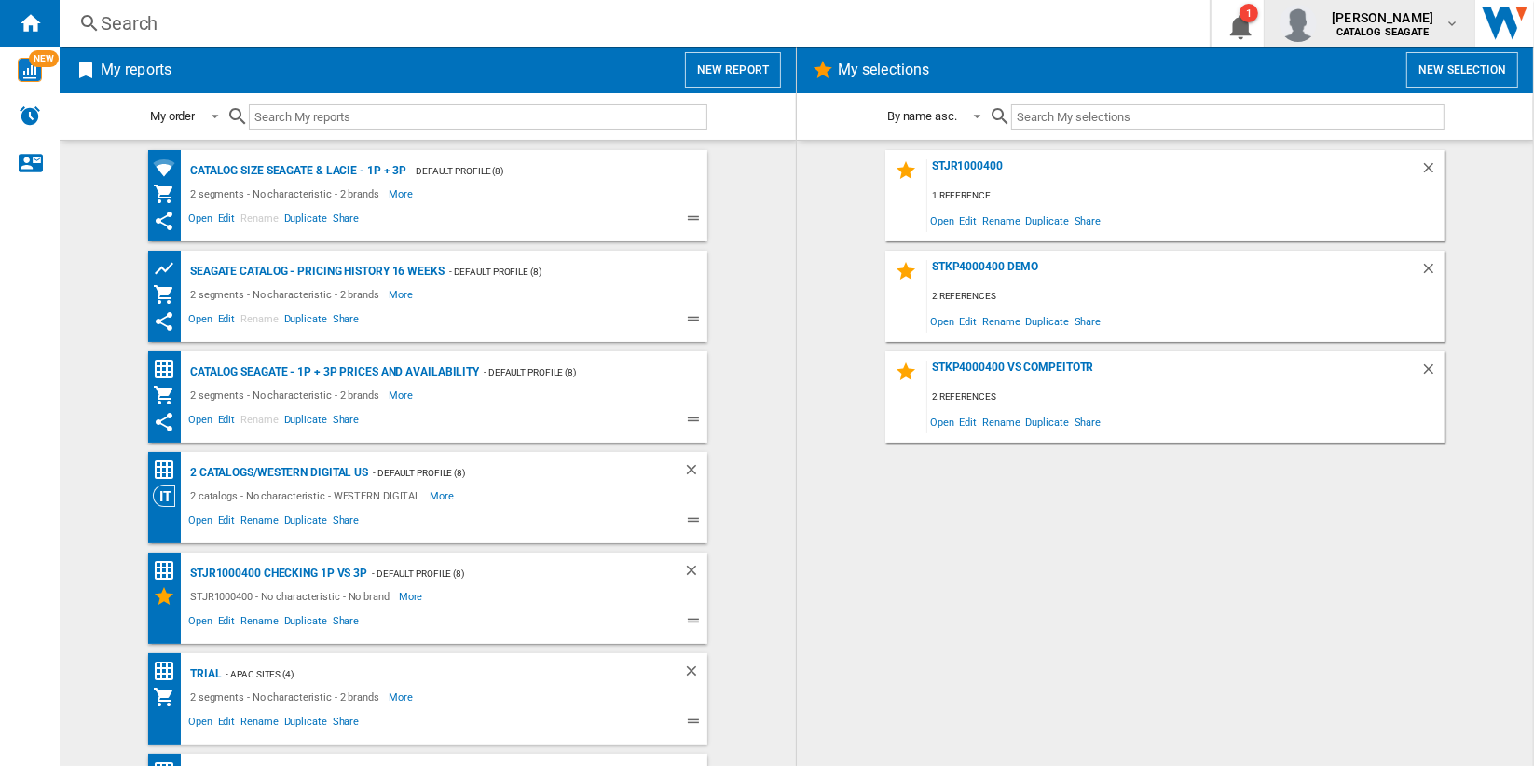
click at [1443, 31] on div "kok hua tan CATALOG SEAGATE" at bounding box center [1385, 23] width 120 height 30
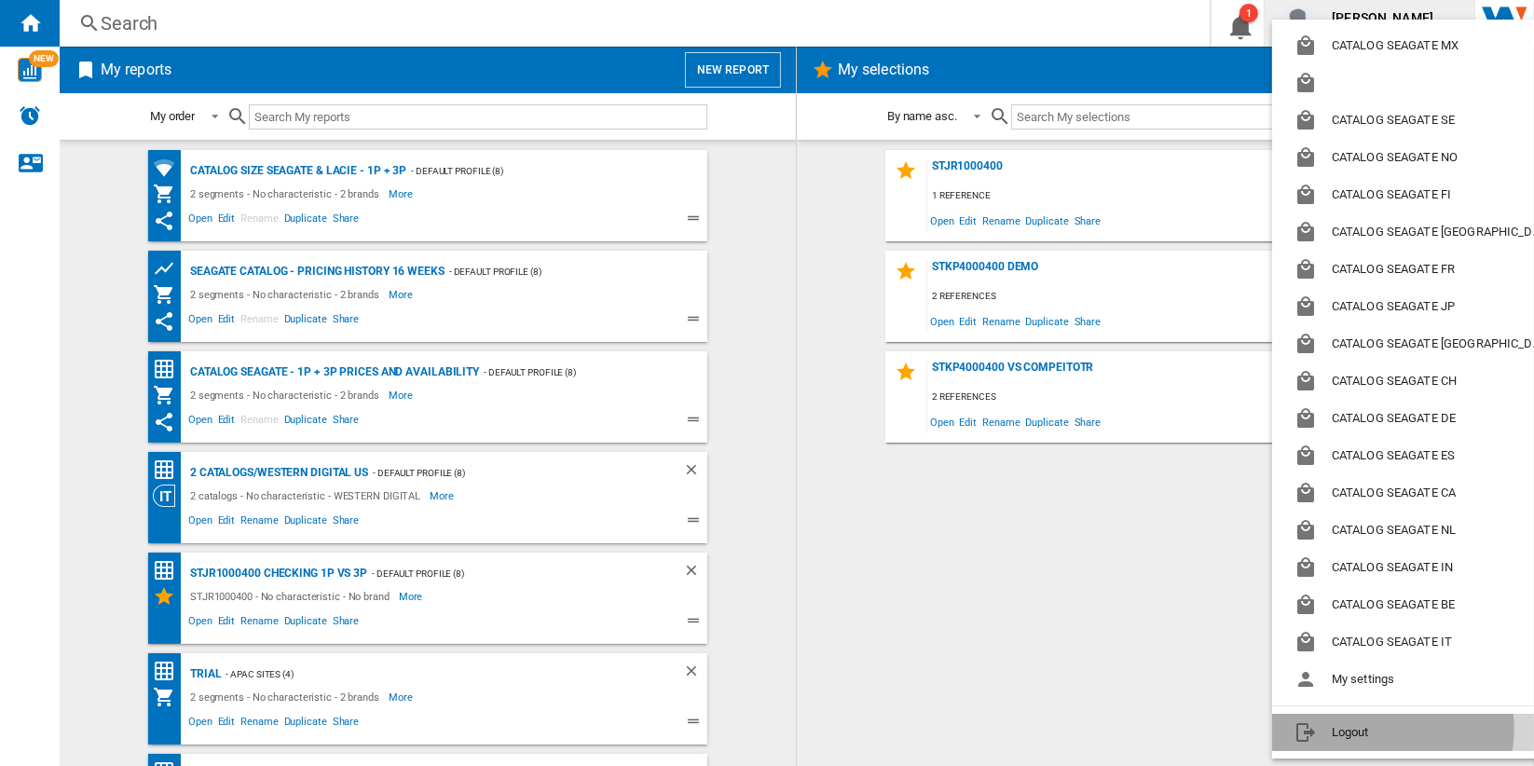
click at [1392, 730] on button "Logout" at bounding box center [1429, 732] width 314 height 37
